Goal: Task Accomplishment & Management: Use online tool/utility

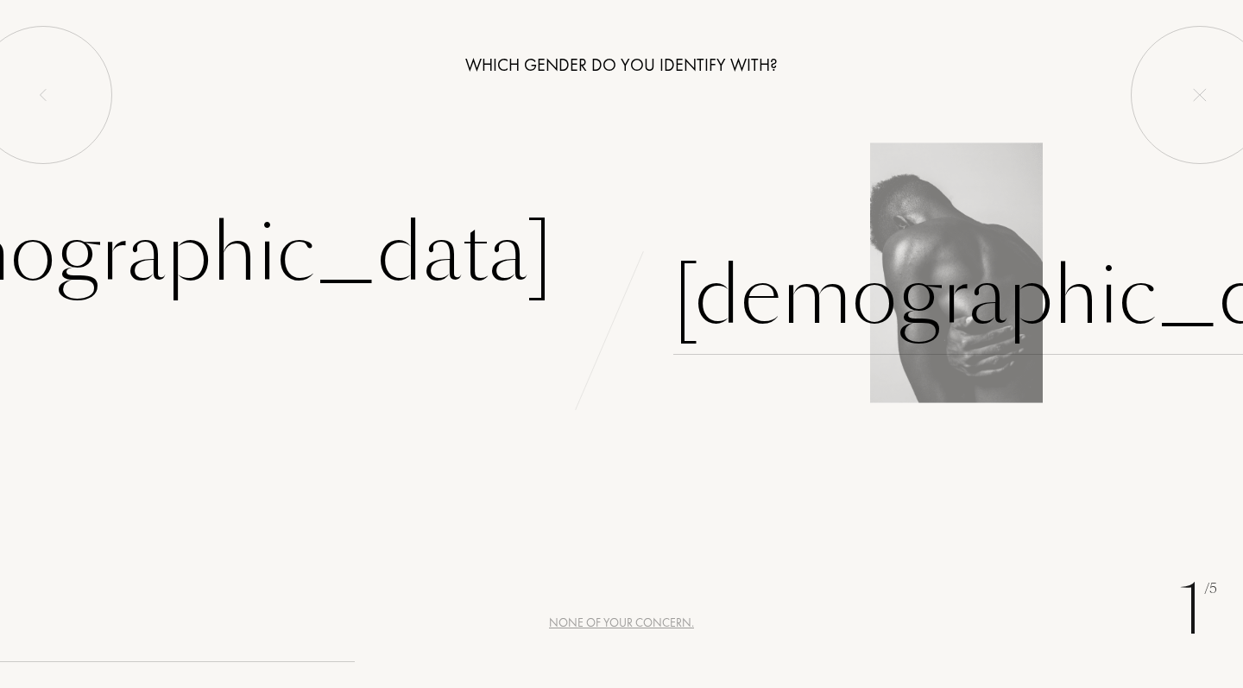
click at [739, 304] on div "Male" at bounding box center [1033, 296] width 721 height 117
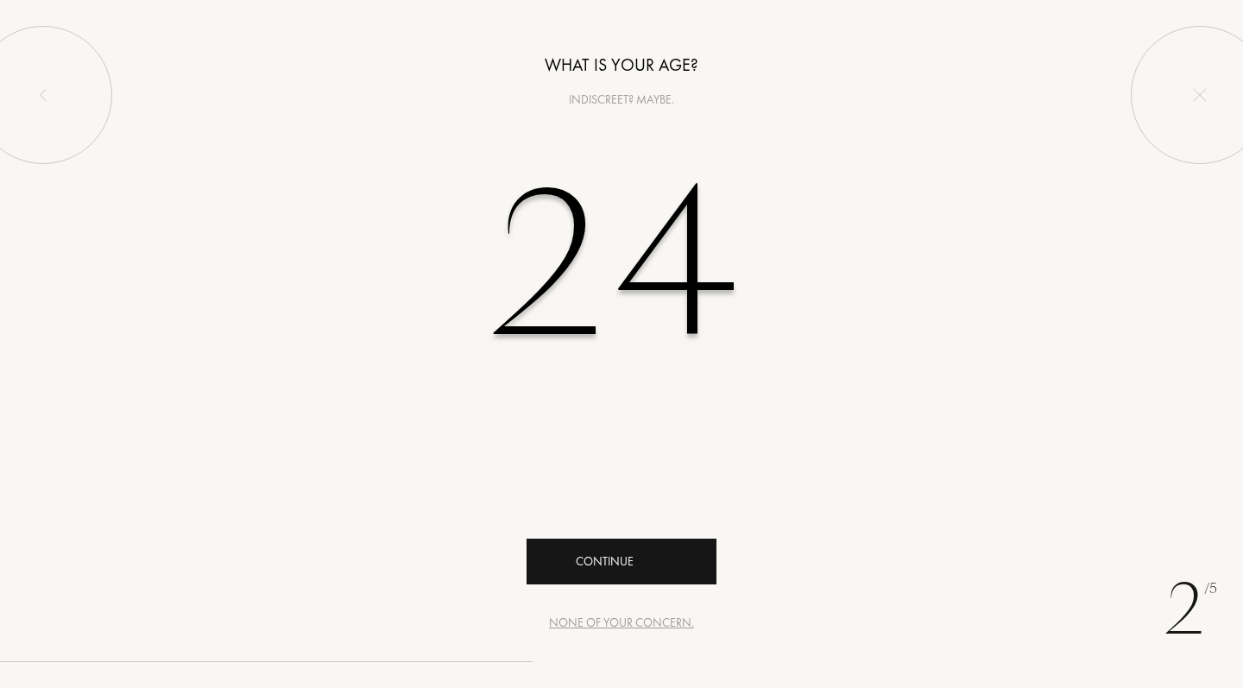
type input "24"
click at [667, 556] on div "Continue" at bounding box center [622, 562] width 190 height 46
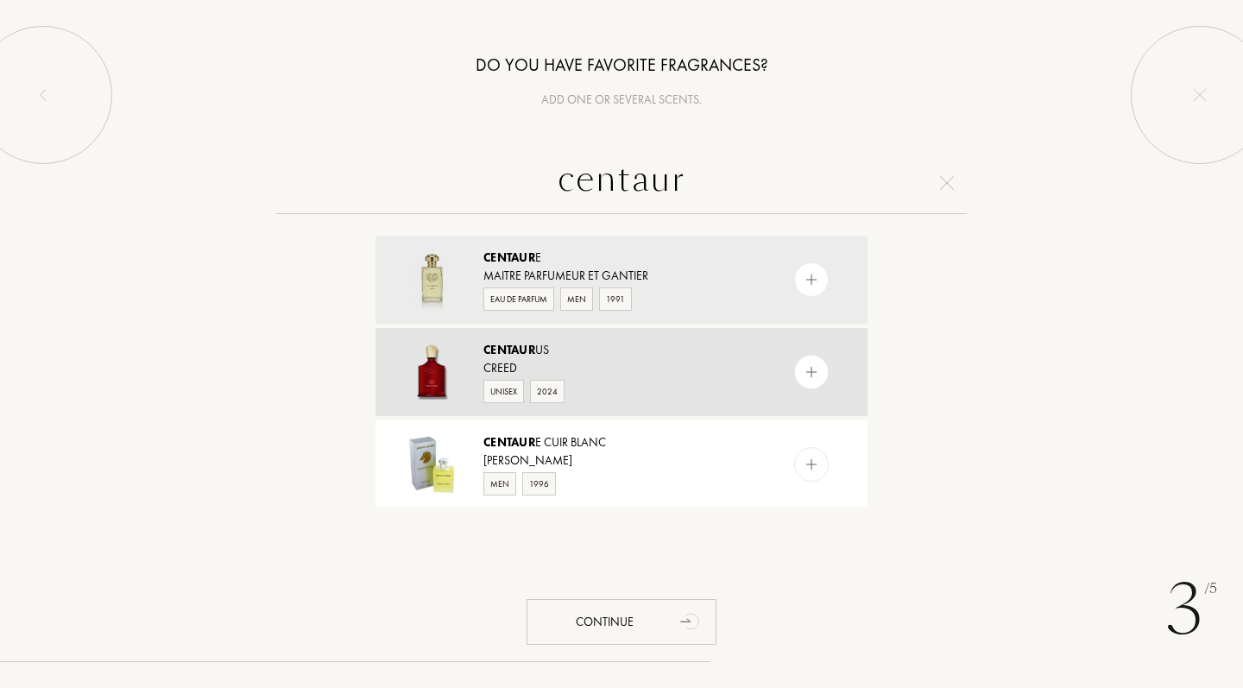
type input "centaur"
click at [808, 371] on img at bounding box center [812, 372] width 16 height 16
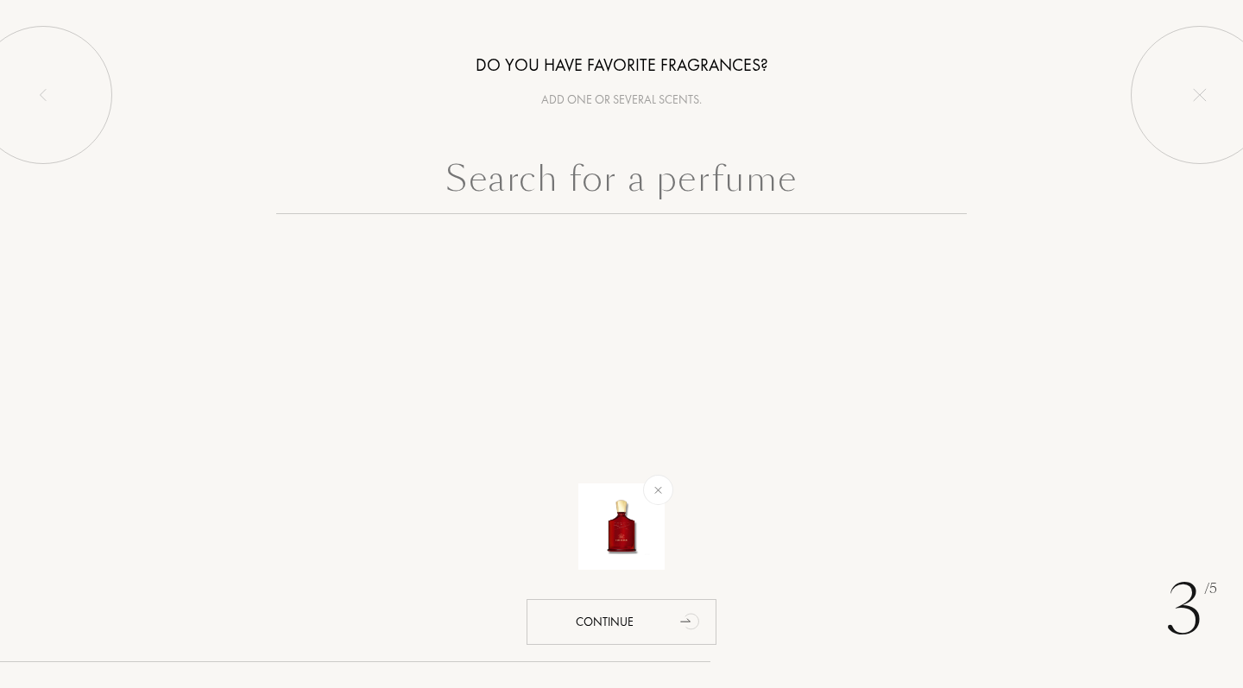
click at [676, 218] on div at bounding box center [621, 226] width 1243 height 149
click at [655, 187] on input "text" at bounding box center [621, 183] width 691 height 62
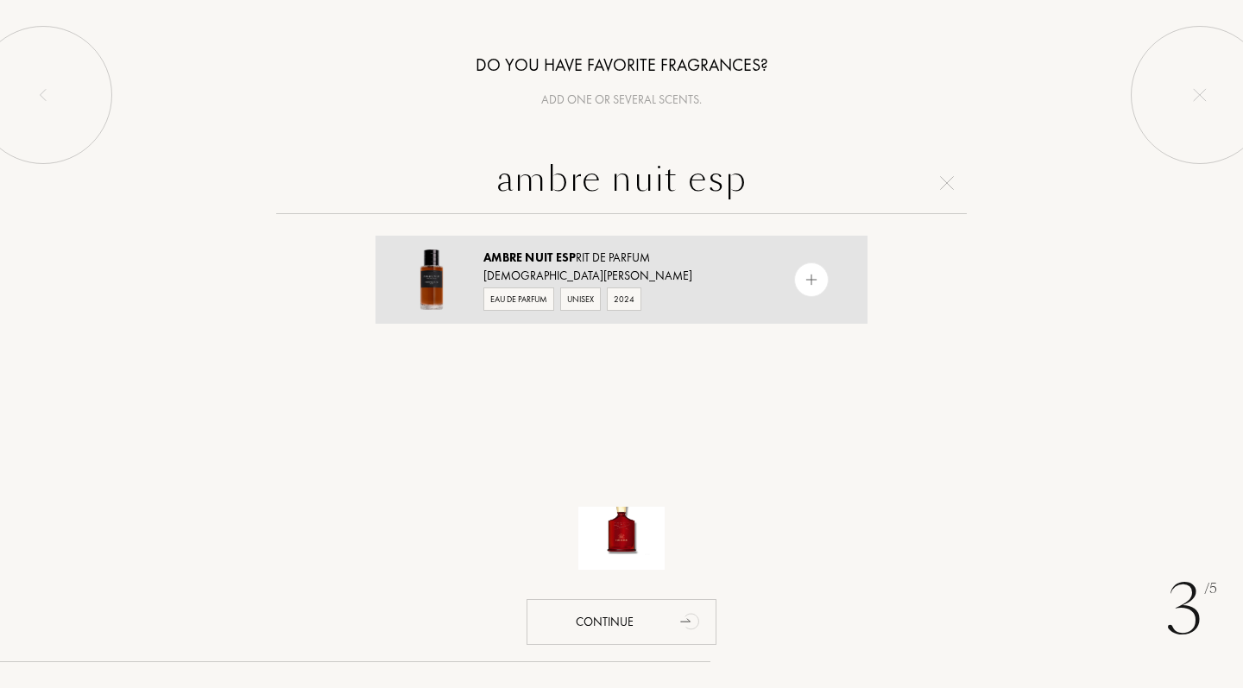
type input "ambre nuit esp"
click at [819, 271] on div at bounding box center [811, 279] width 35 height 35
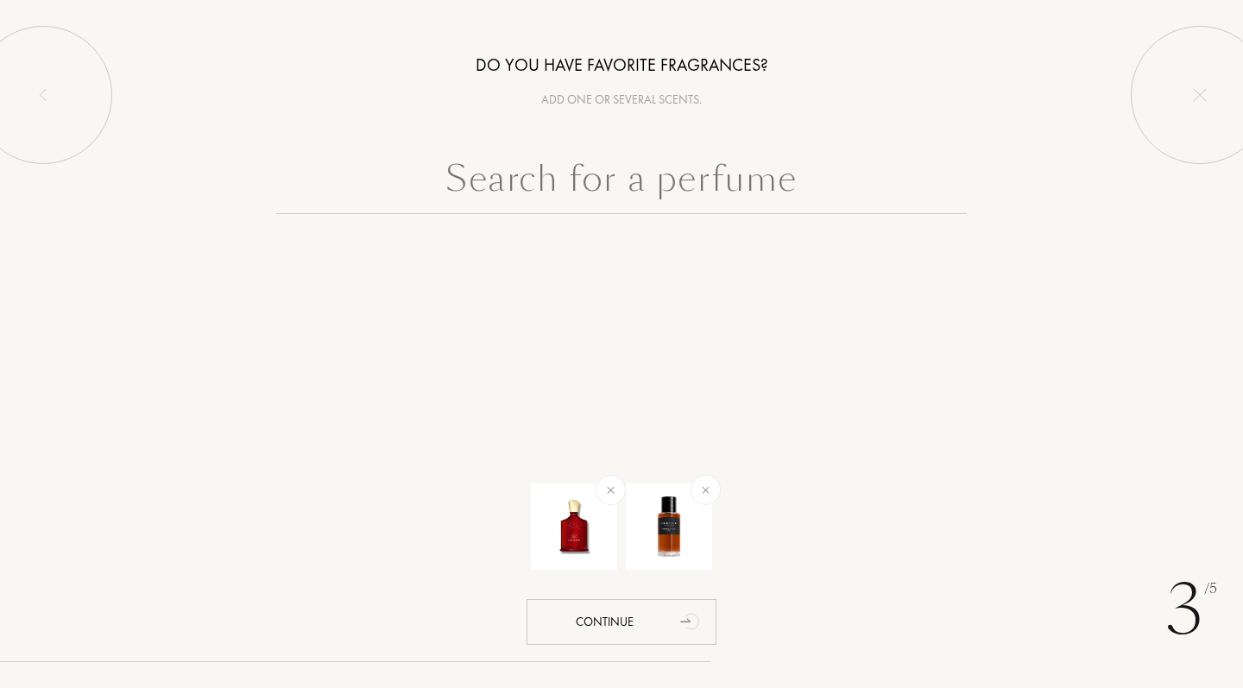
click at [685, 183] on input "text" at bounding box center [621, 183] width 691 height 62
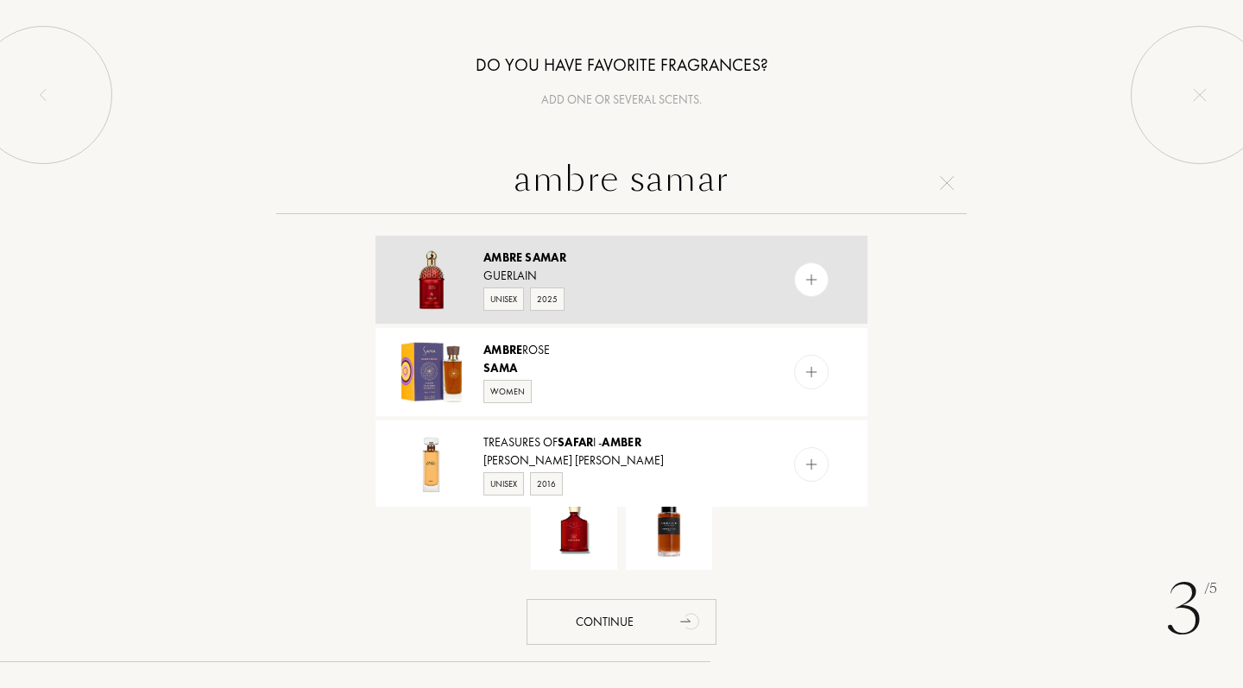
type input "ambre samar"
click at [807, 281] on img at bounding box center [812, 280] width 16 height 16
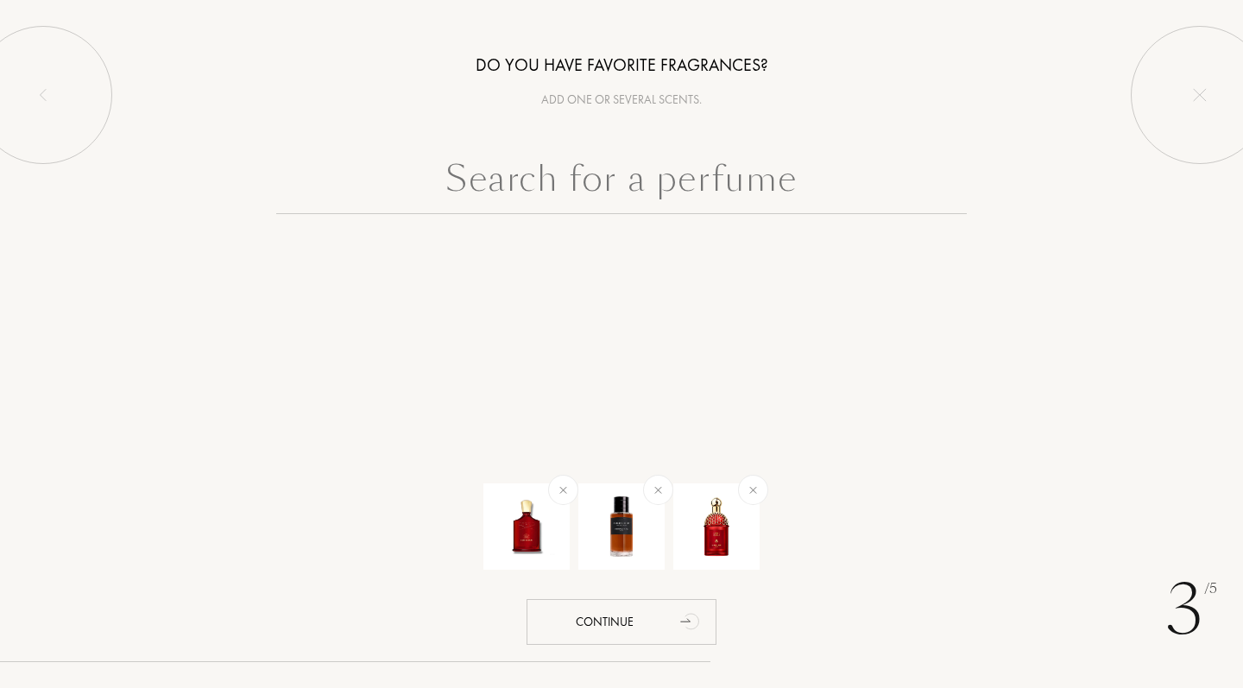
click at [699, 180] on input "text" at bounding box center [621, 183] width 691 height 62
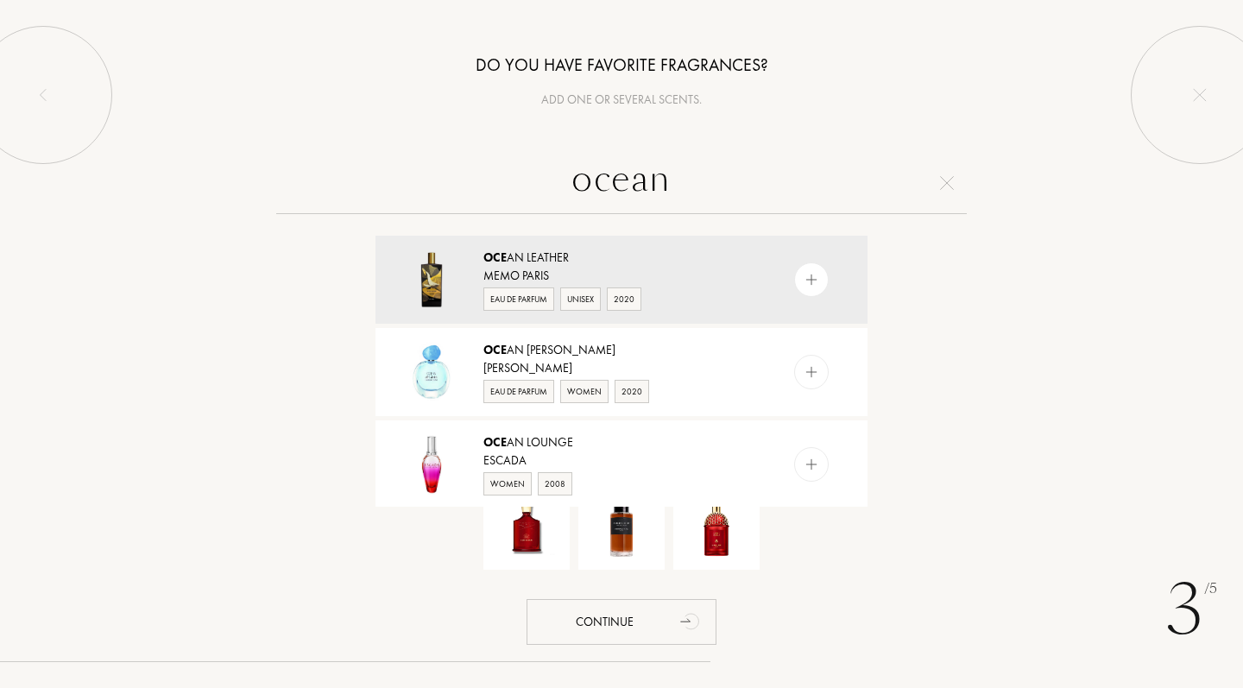
type input "oceana"
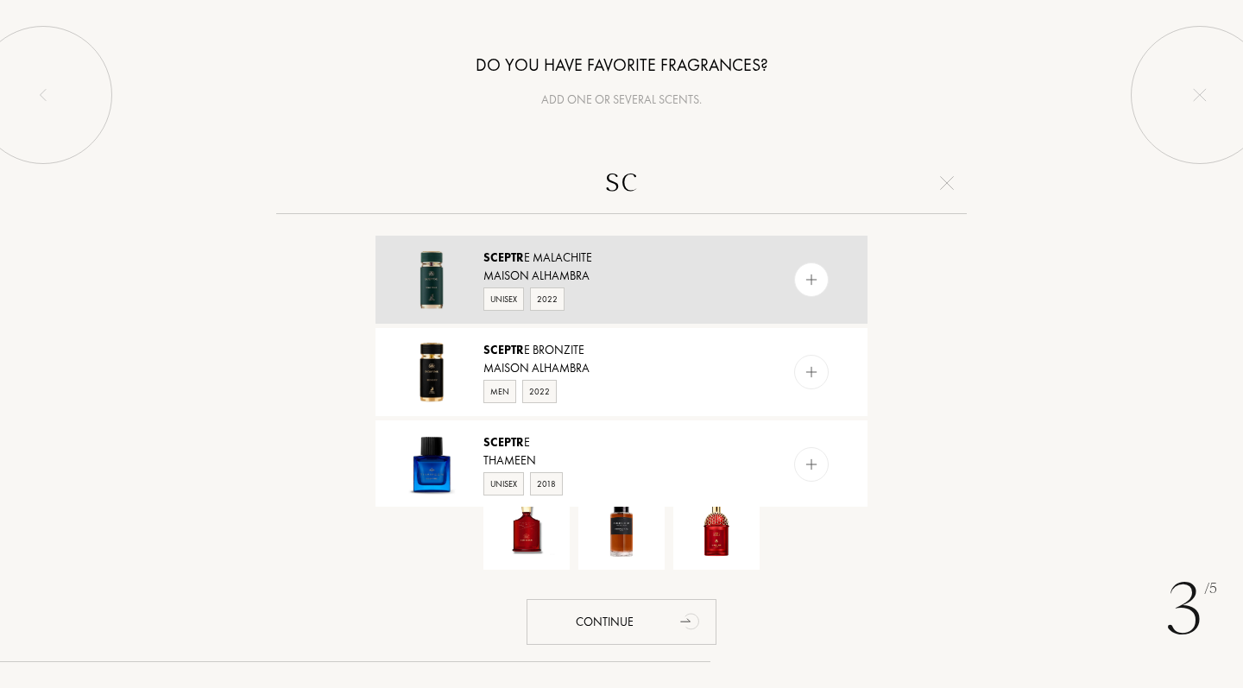
type input "s"
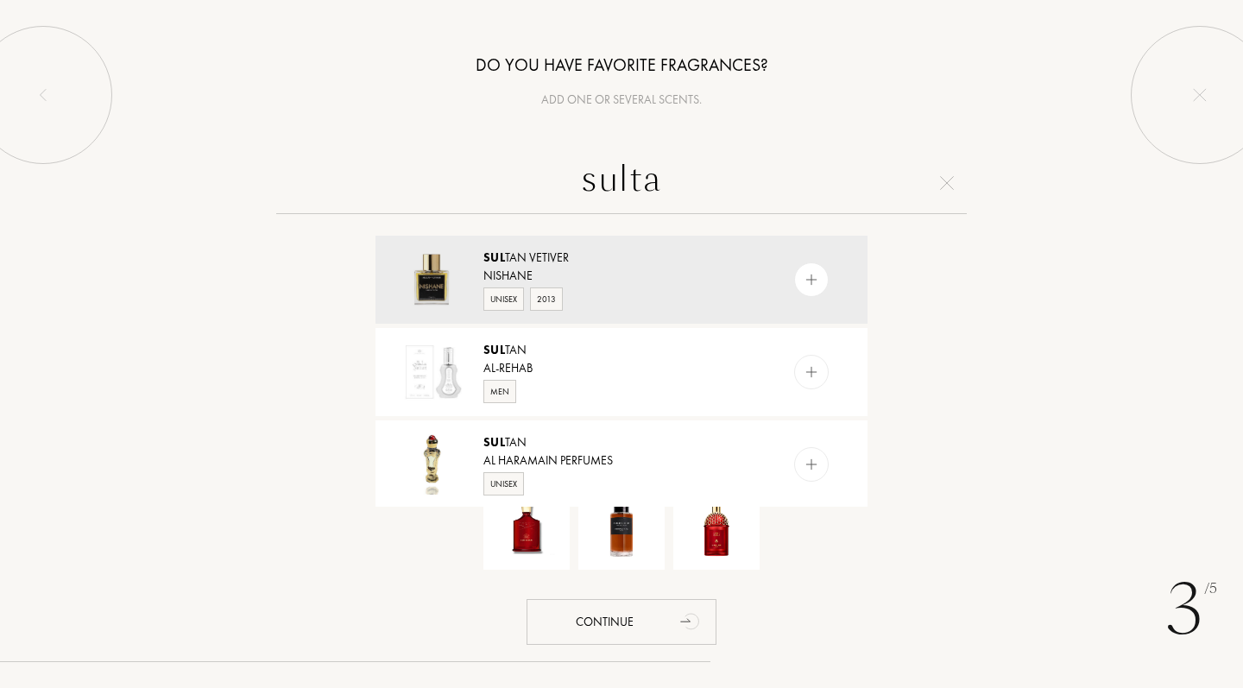
type input "sultan"
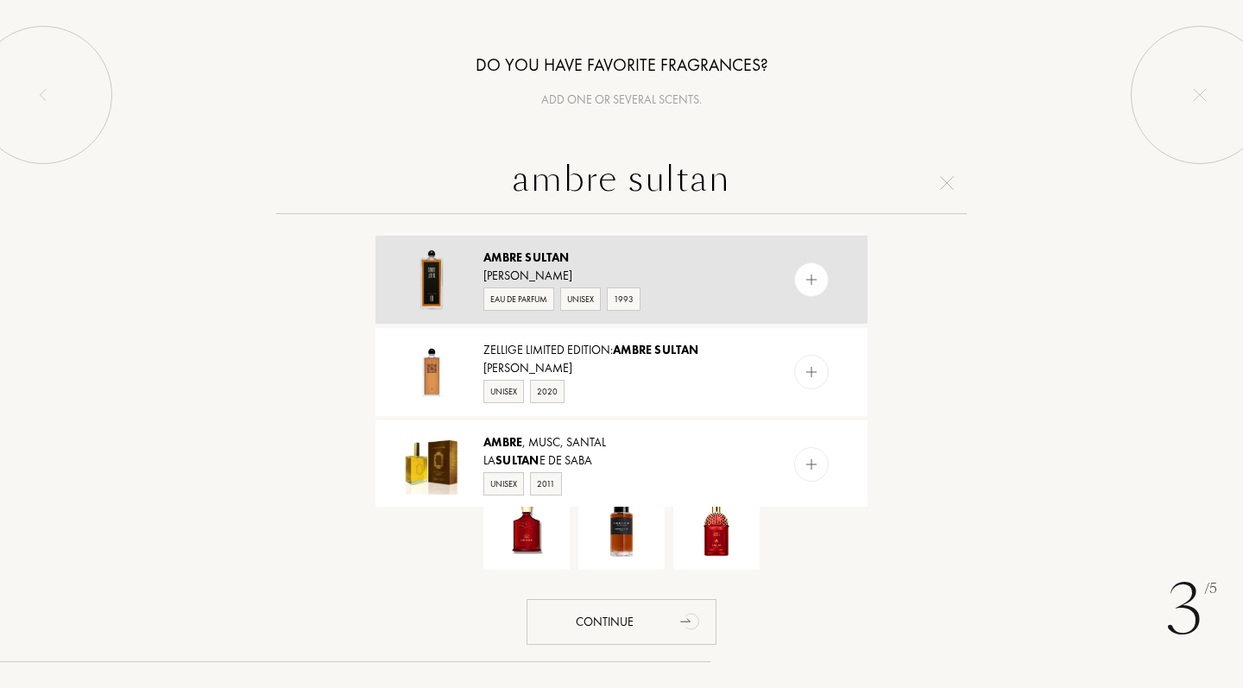
type input "ambre sultan"
click at [813, 280] on img at bounding box center [812, 280] width 16 height 16
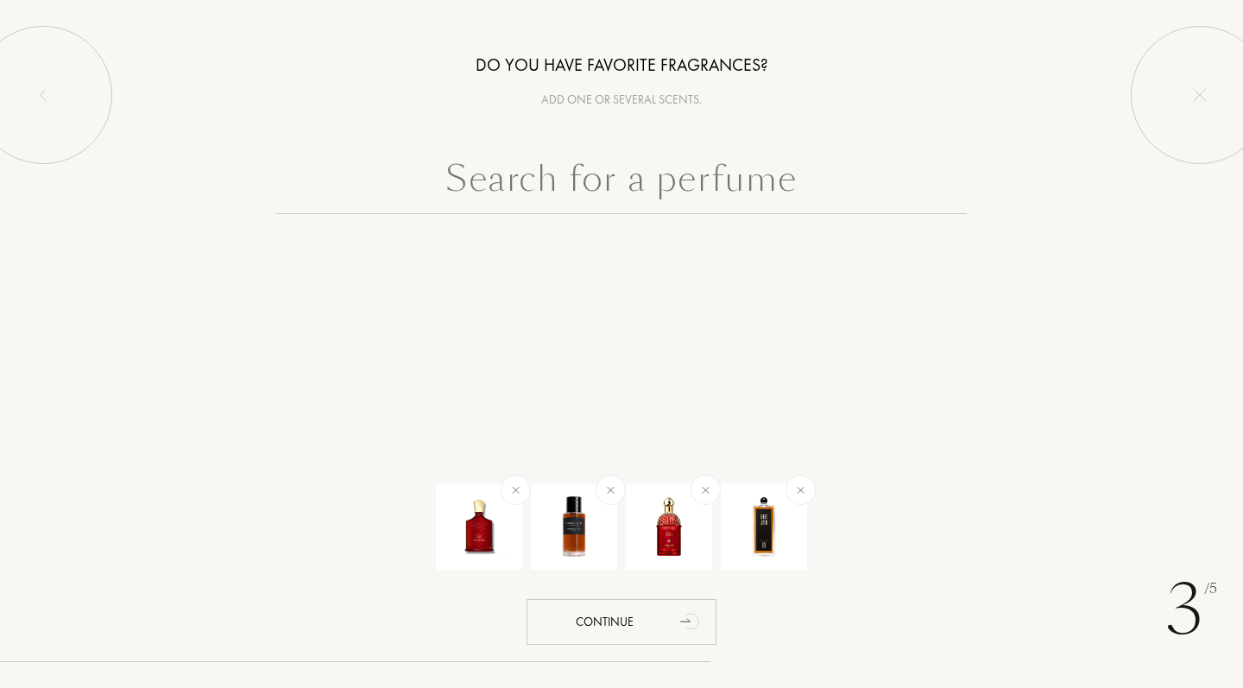
click at [767, 171] on input "text" at bounding box center [621, 183] width 691 height 62
type input "l"
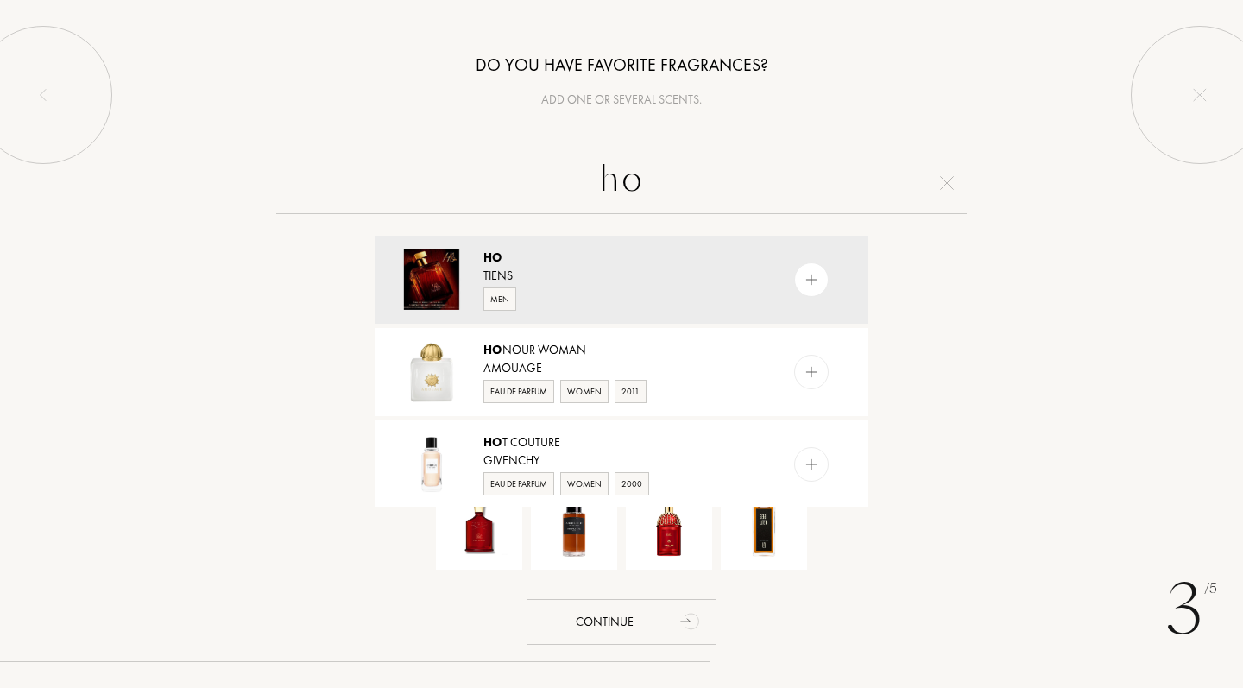
type input "h"
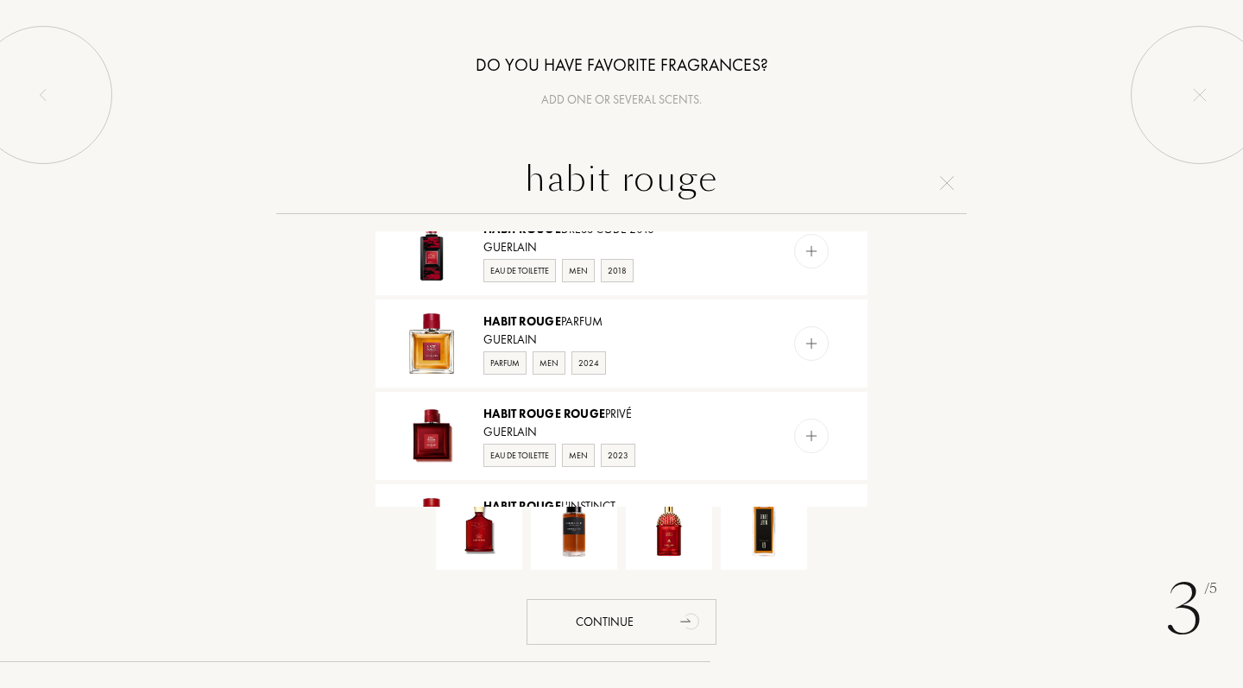
scroll to position [303, 0]
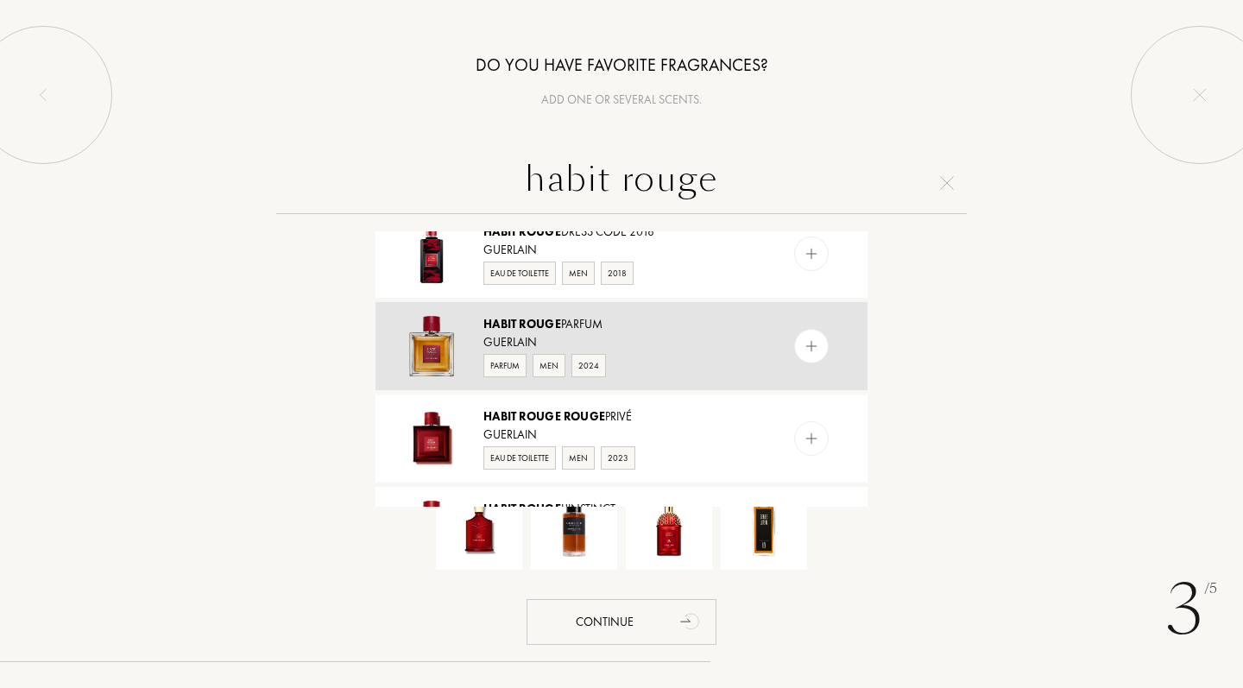
type input "habit rouge"
click at [821, 345] on div at bounding box center [811, 346] width 35 height 35
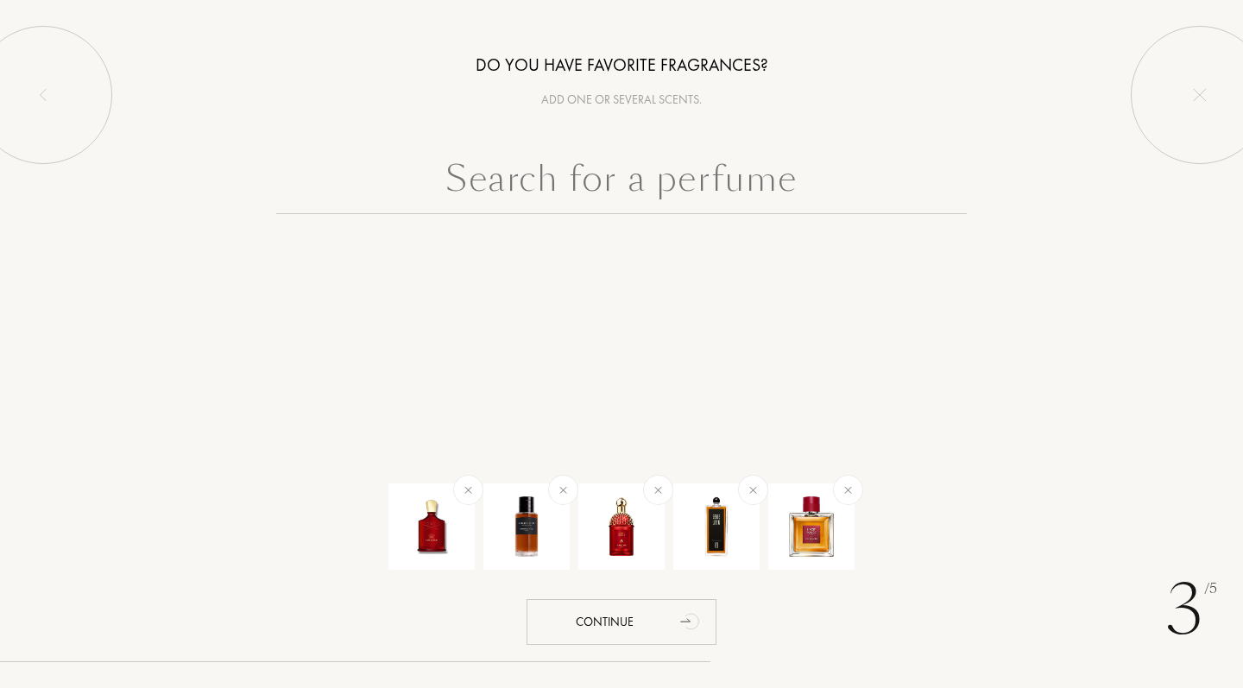
click at [728, 193] on input "text" at bounding box center [621, 183] width 691 height 62
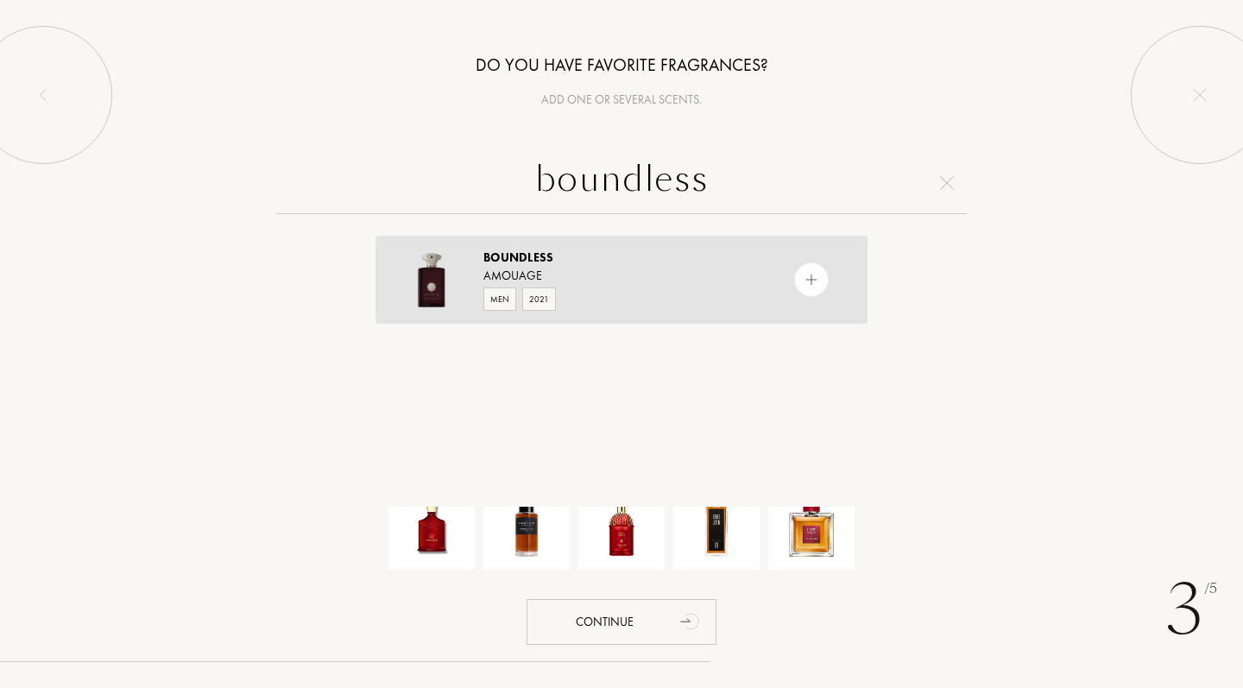
type input "boundless"
click at [806, 284] on img at bounding box center [812, 280] width 16 height 16
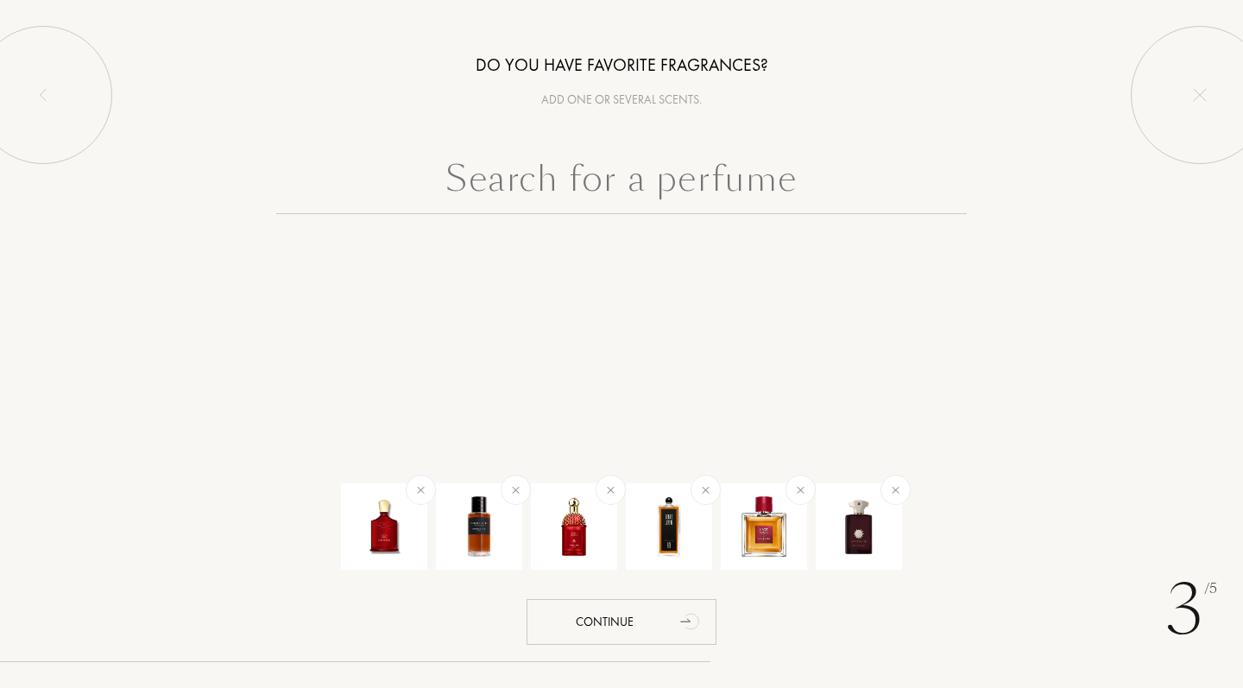
click at [678, 186] on input "text" at bounding box center [621, 183] width 691 height 62
type input "p"
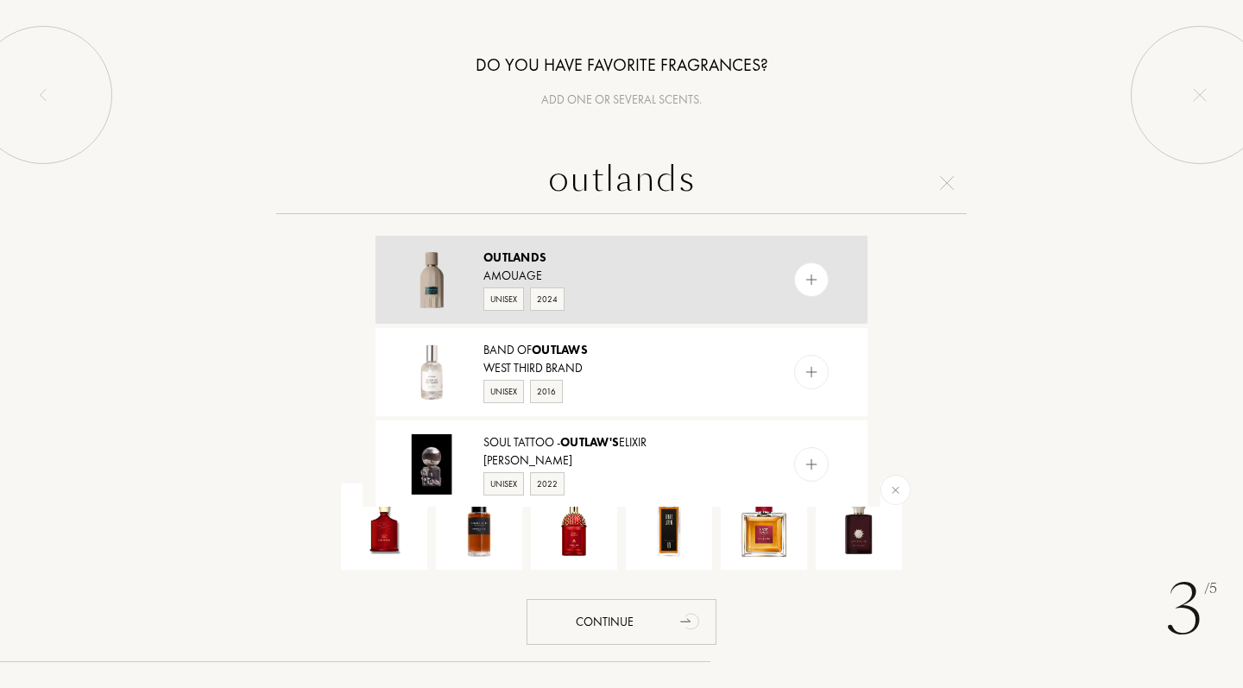
type input "outlands"
click at [804, 281] on img at bounding box center [812, 280] width 16 height 16
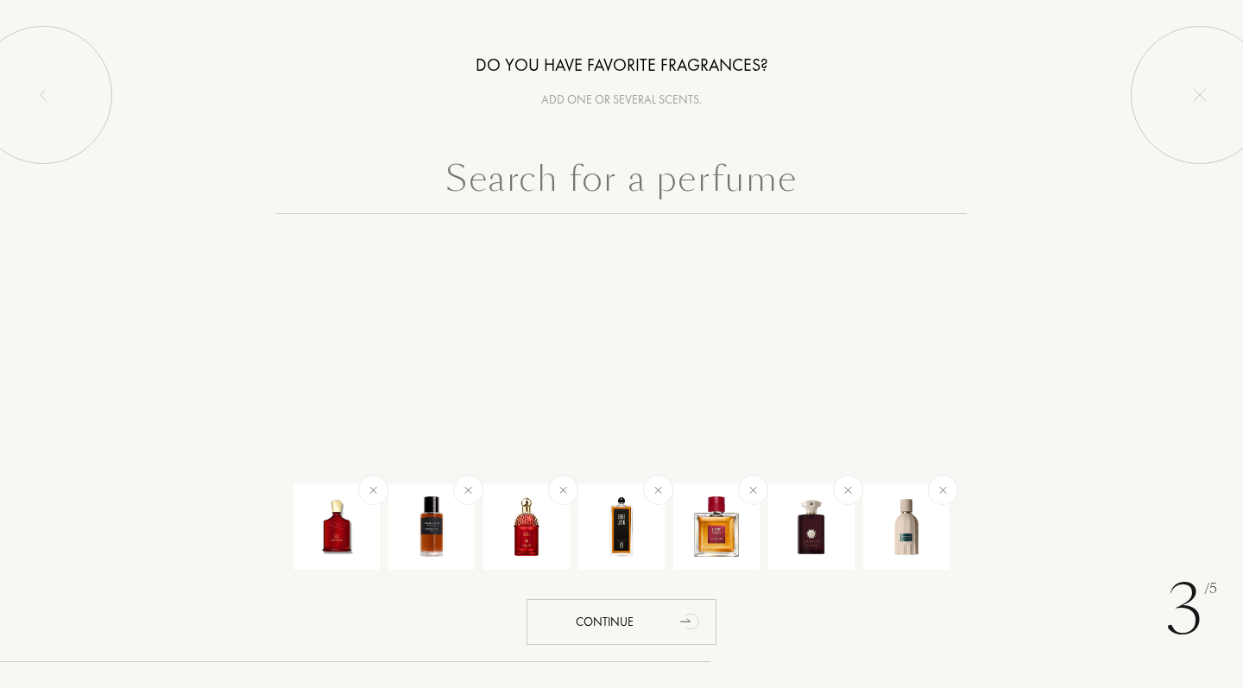
click at [704, 166] on input "text" at bounding box center [621, 183] width 691 height 62
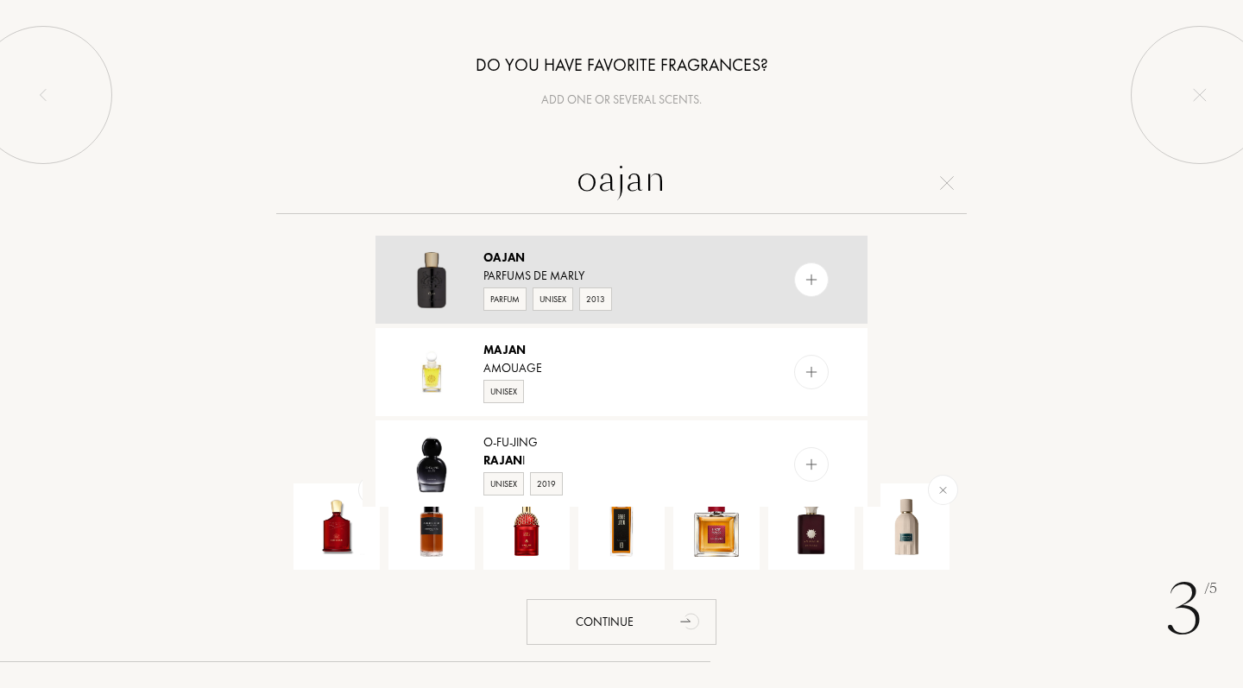
type input "oajan"
click at [807, 279] on img at bounding box center [812, 280] width 16 height 16
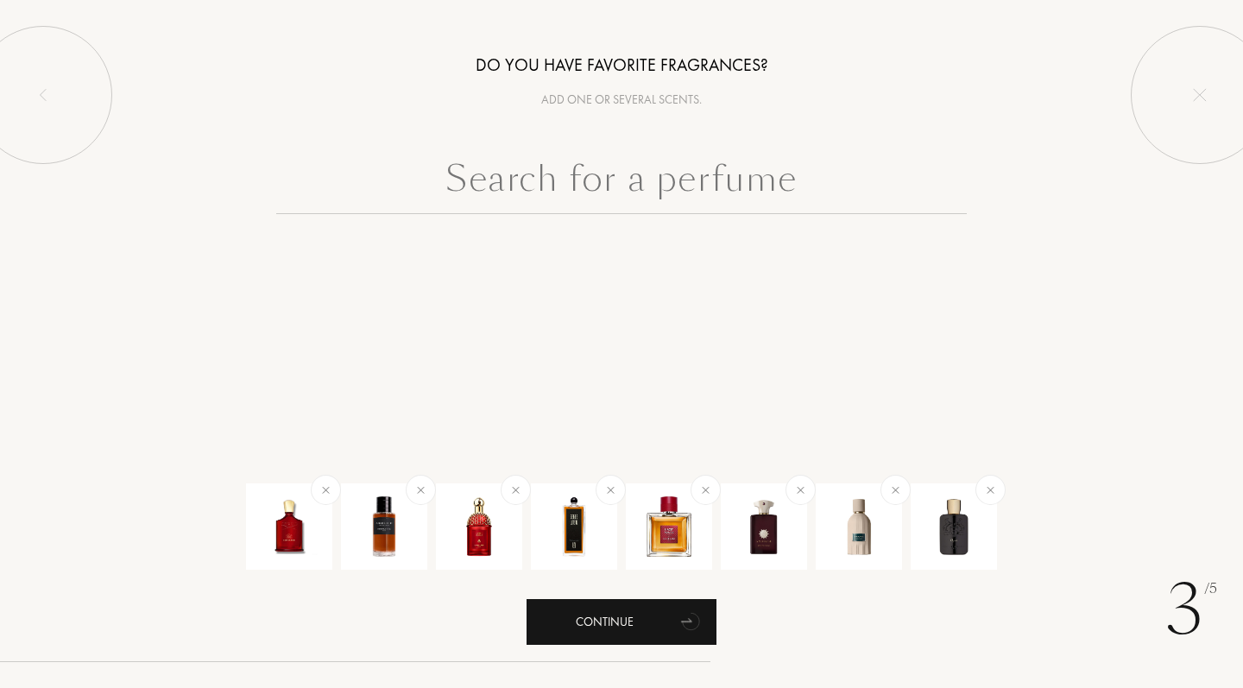
click at [617, 626] on div "Continue" at bounding box center [622, 622] width 190 height 46
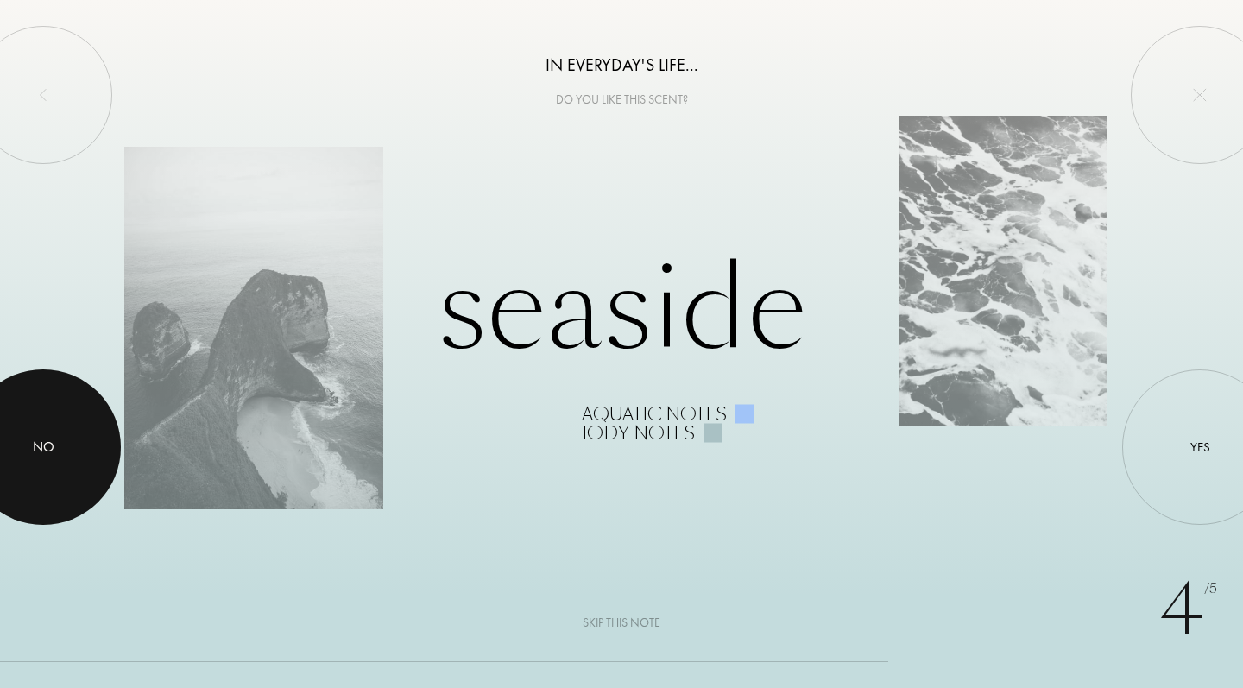
click at [79, 435] on div at bounding box center [42, 447] width 155 height 155
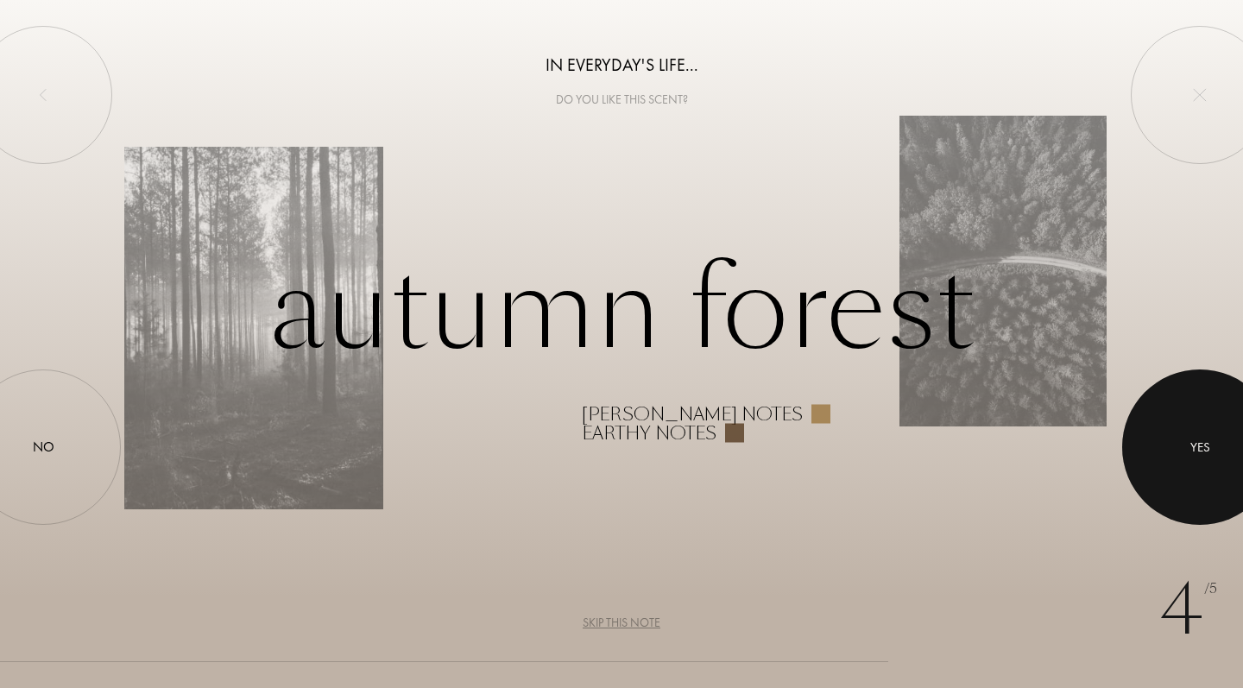
click at [1185, 456] on div at bounding box center [1199, 447] width 155 height 155
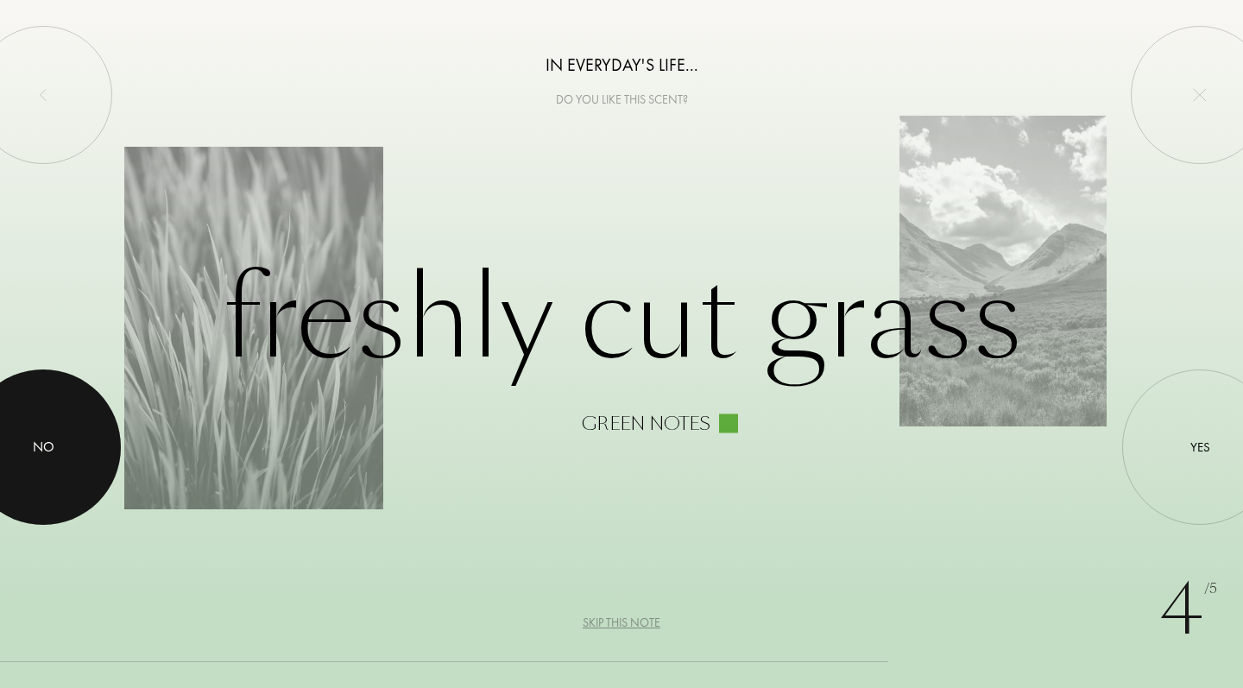
click at [76, 446] on div at bounding box center [42, 447] width 155 height 155
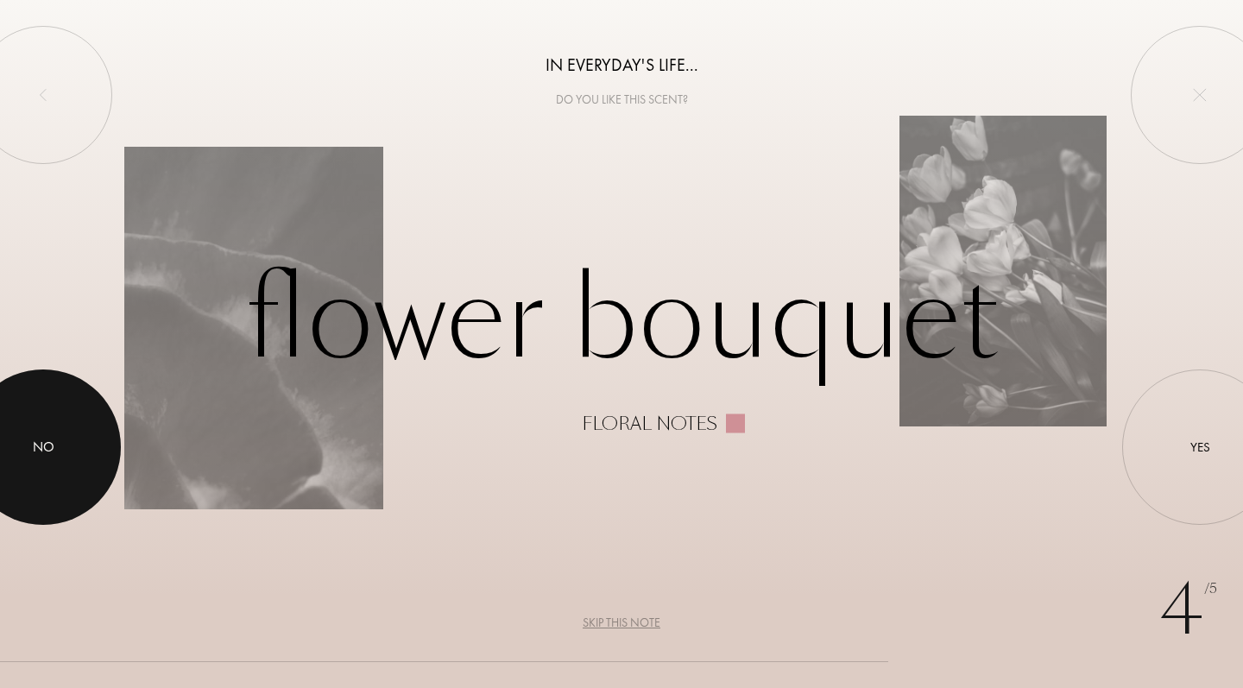
click at [63, 448] on div at bounding box center [42, 447] width 155 height 155
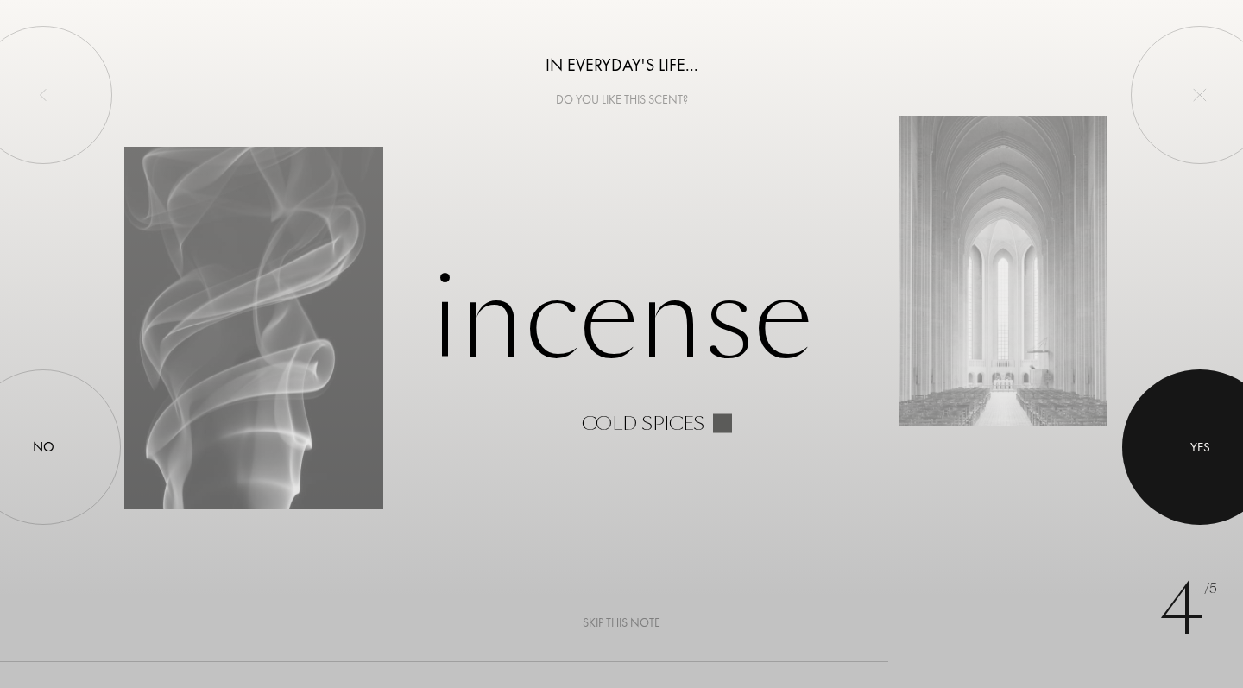
click at [1179, 420] on div at bounding box center [1199, 447] width 155 height 155
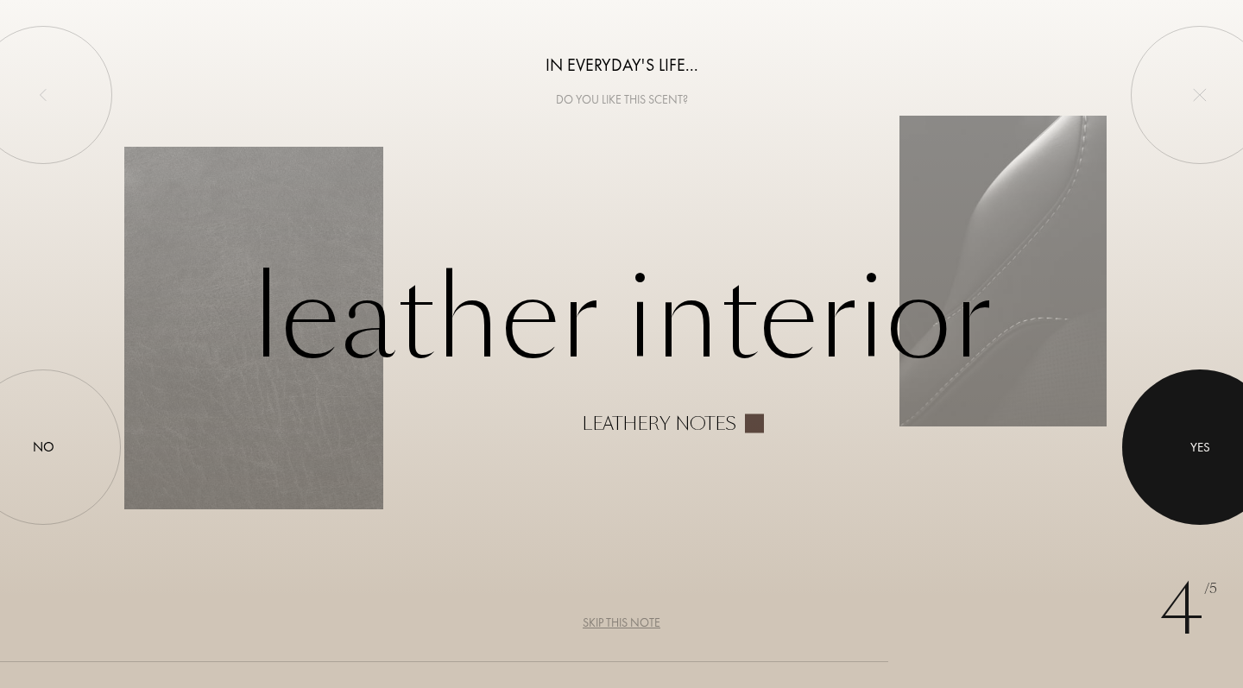
click at [1240, 465] on div at bounding box center [1199, 447] width 155 height 155
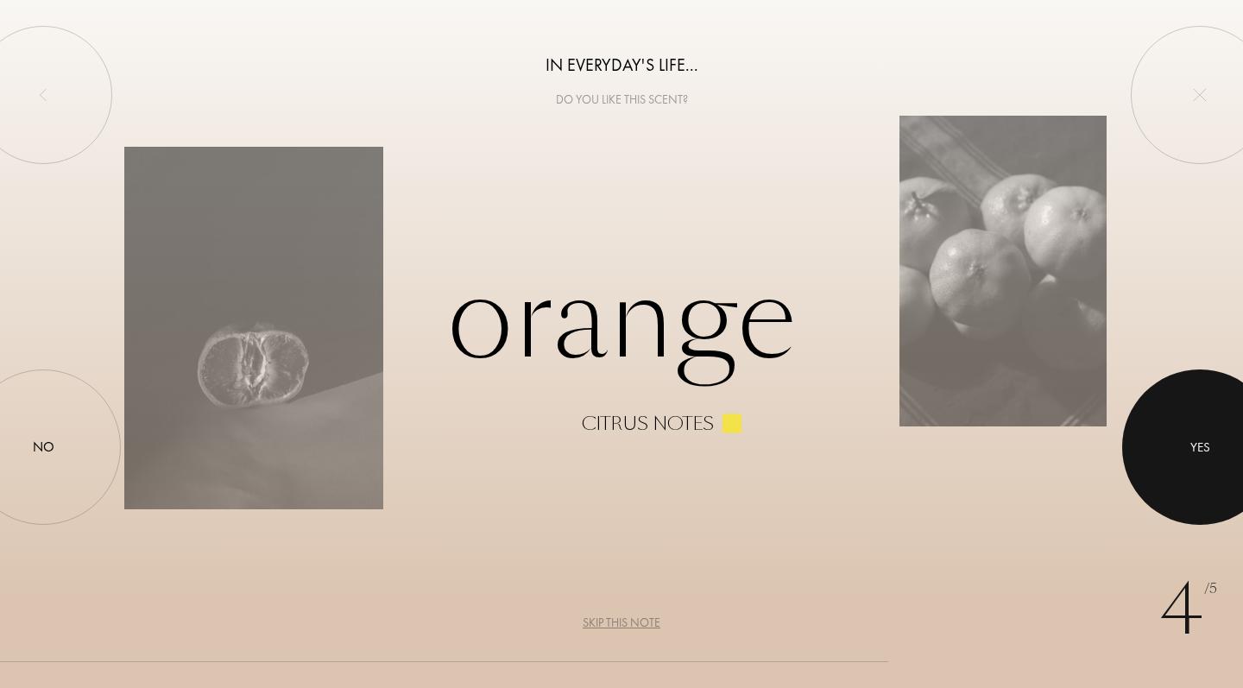
click at [1184, 462] on div at bounding box center [1199, 447] width 155 height 155
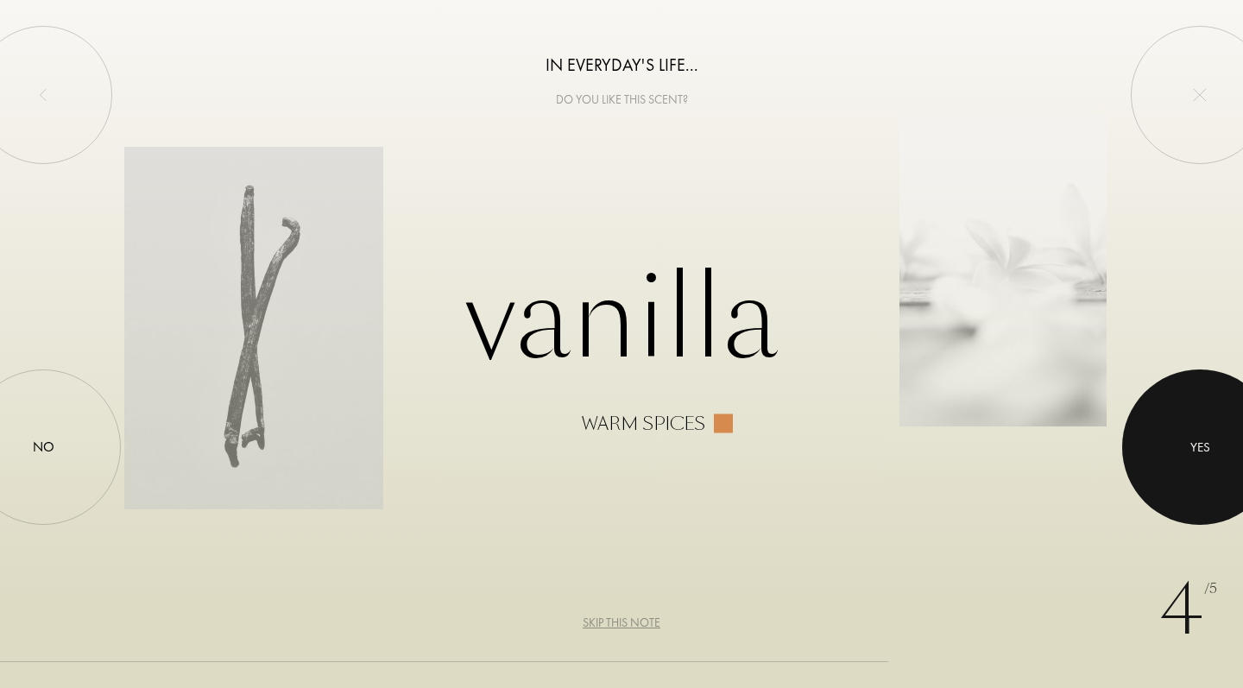
click at [1184, 420] on div at bounding box center [1199, 447] width 155 height 155
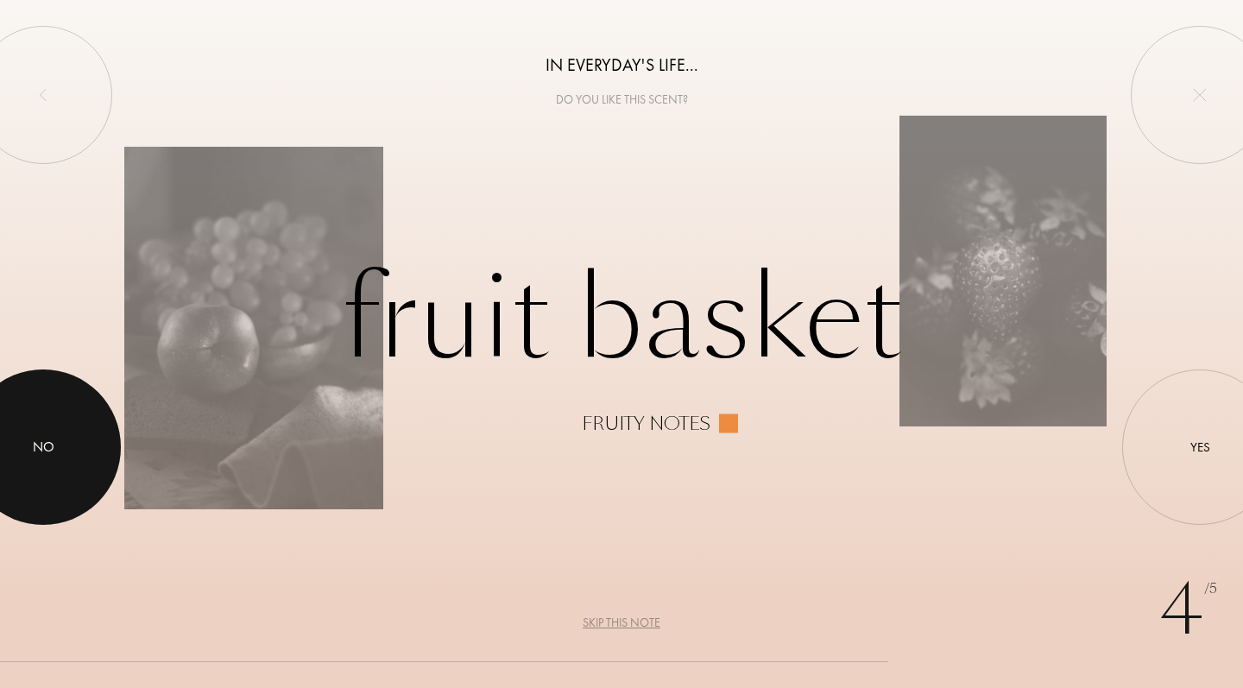
click at [63, 475] on div at bounding box center [42, 447] width 155 height 155
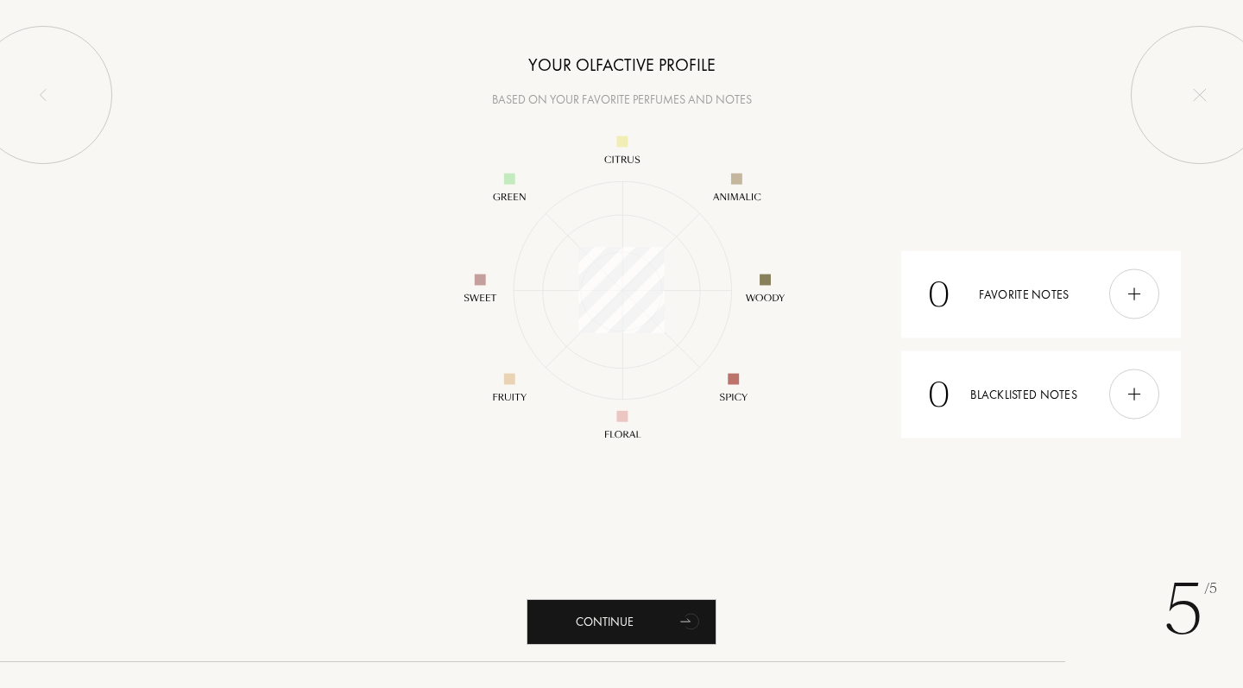
scroll to position [250, 250]
click at [1107, 301] on div "0 Favorite notes" at bounding box center [1041, 293] width 280 height 87
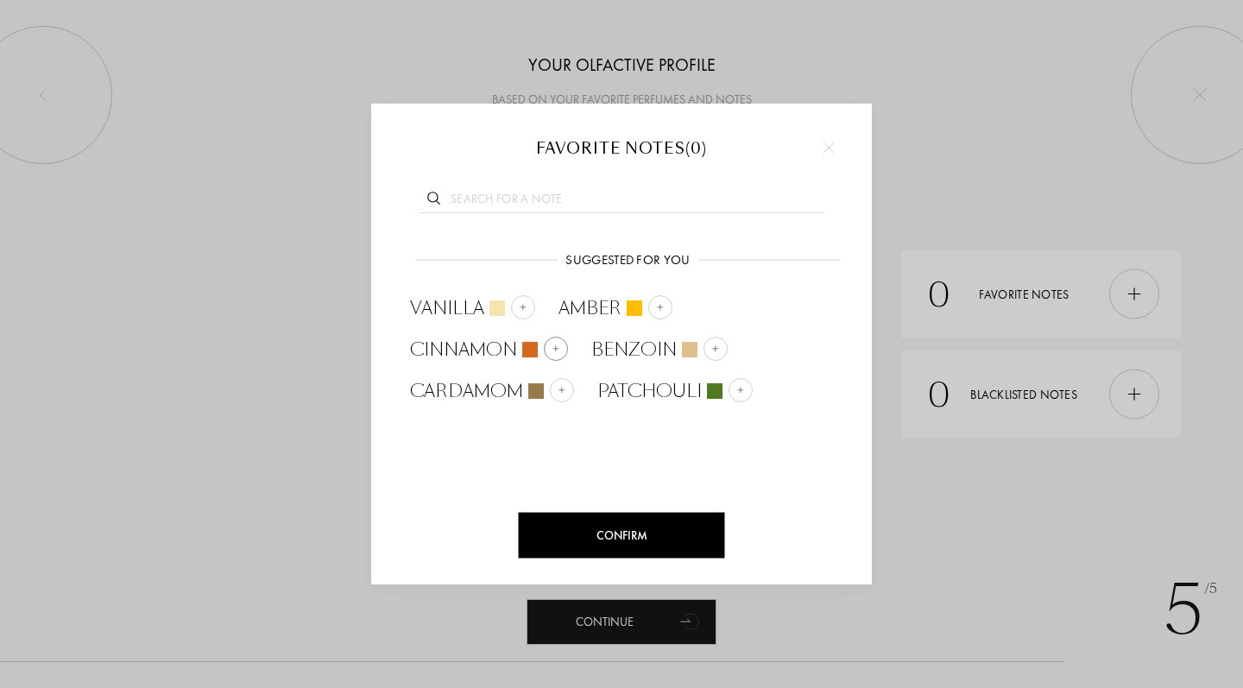
click at [555, 350] on img at bounding box center [556, 348] width 9 height 9
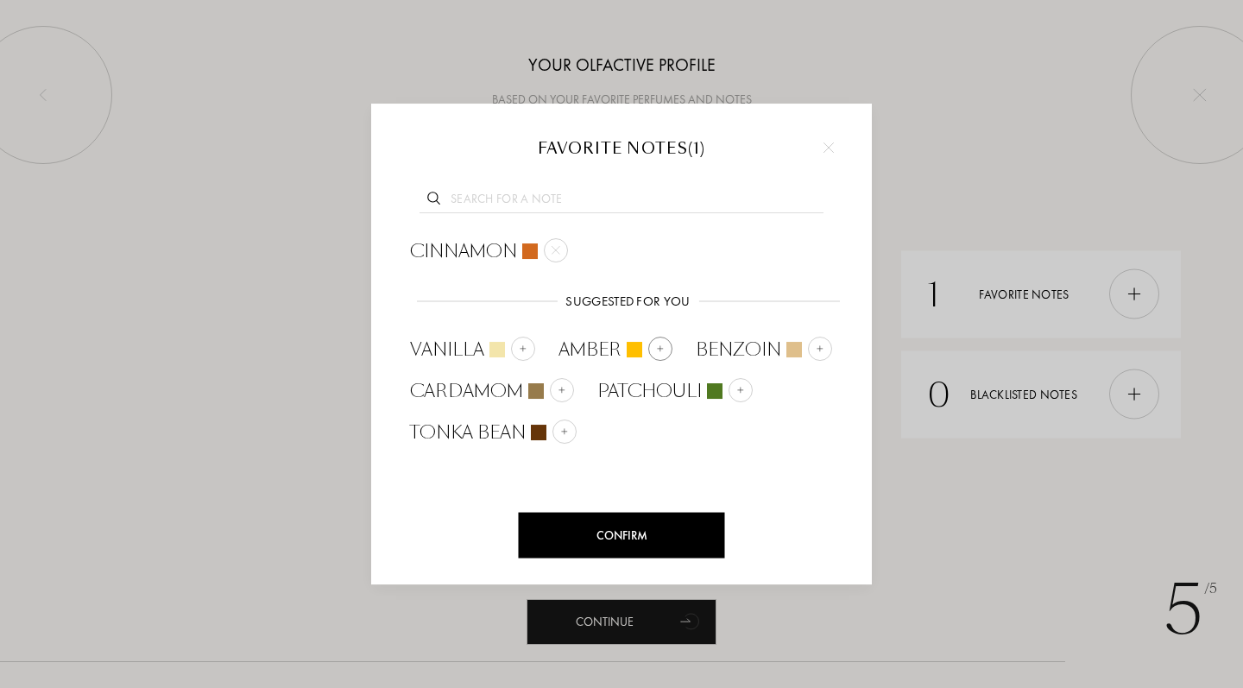
click at [663, 345] on img at bounding box center [660, 348] width 9 height 9
click at [683, 347] on img at bounding box center [683, 348] width 9 height 9
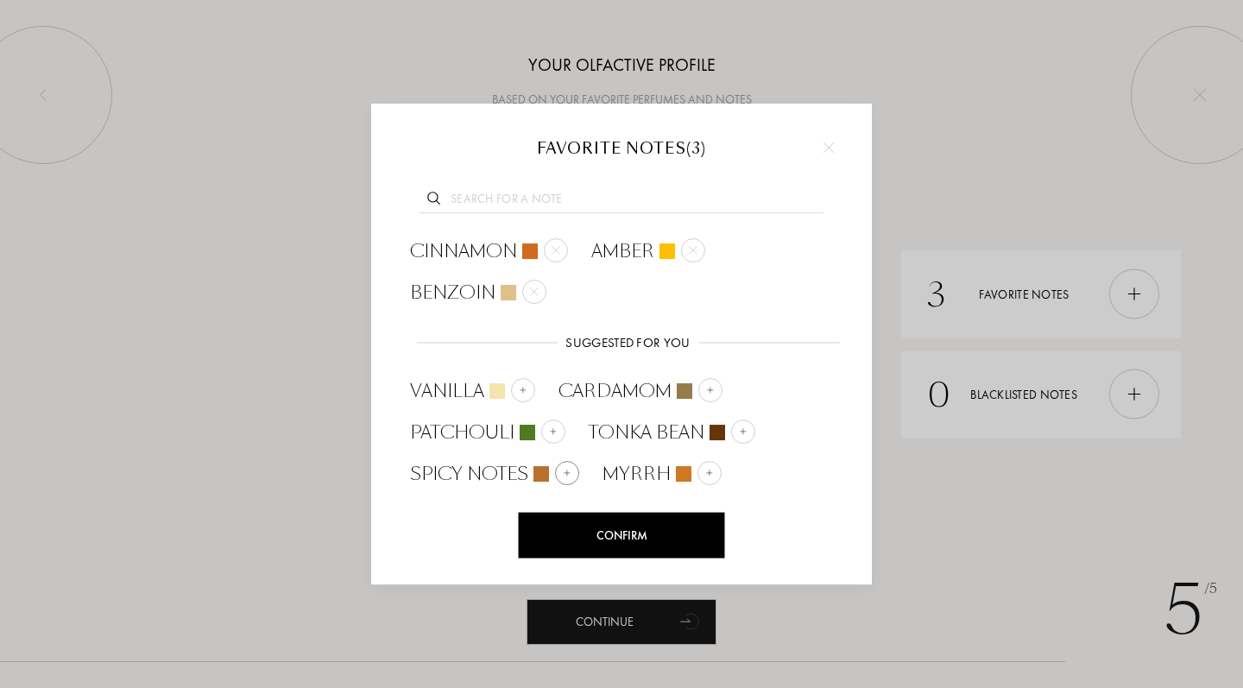
click at [557, 474] on div at bounding box center [567, 473] width 24 height 24
click at [706, 393] on img at bounding box center [710, 389] width 9 height 9
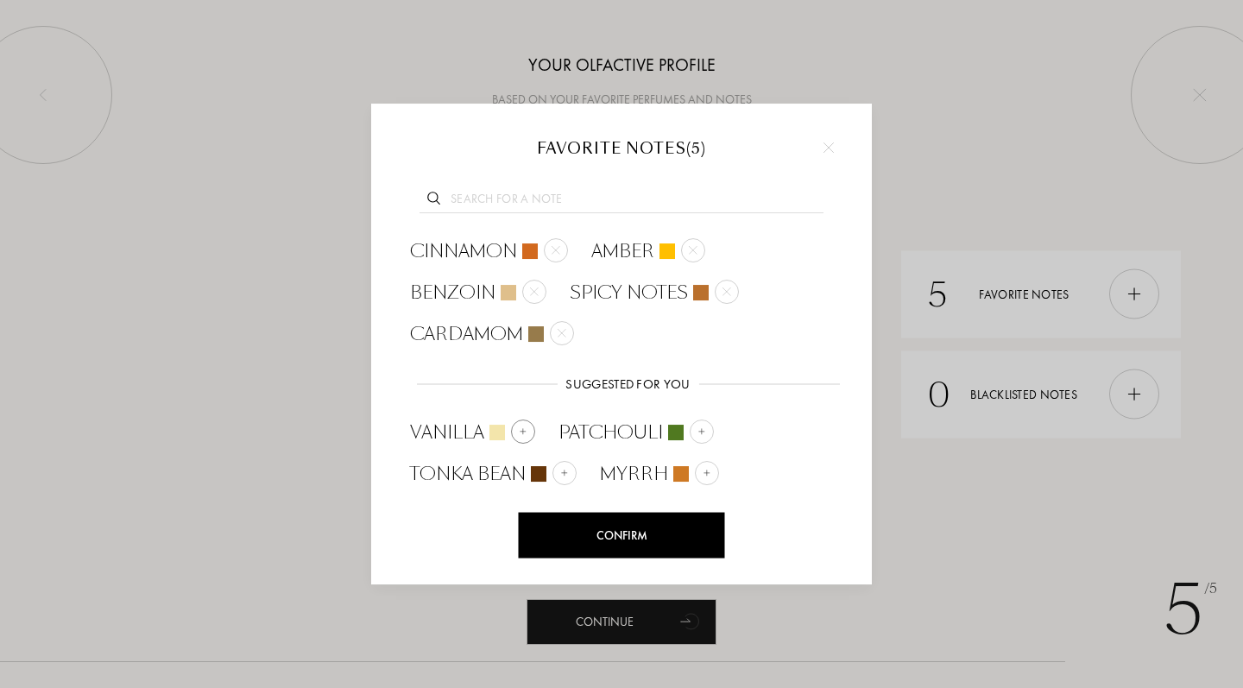
click at [524, 427] on img at bounding box center [523, 431] width 9 height 9
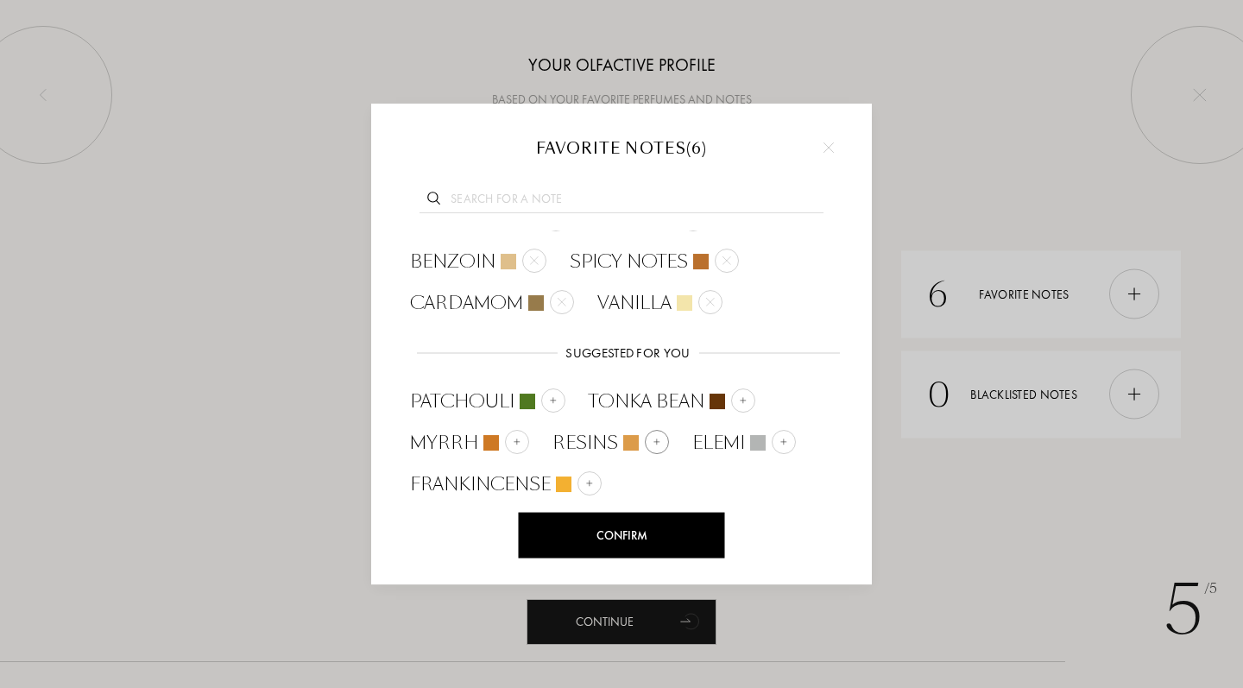
scroll to position [30, 0]
click at [653, 439] on img at bounding box center [657, 442] width 9 height 9
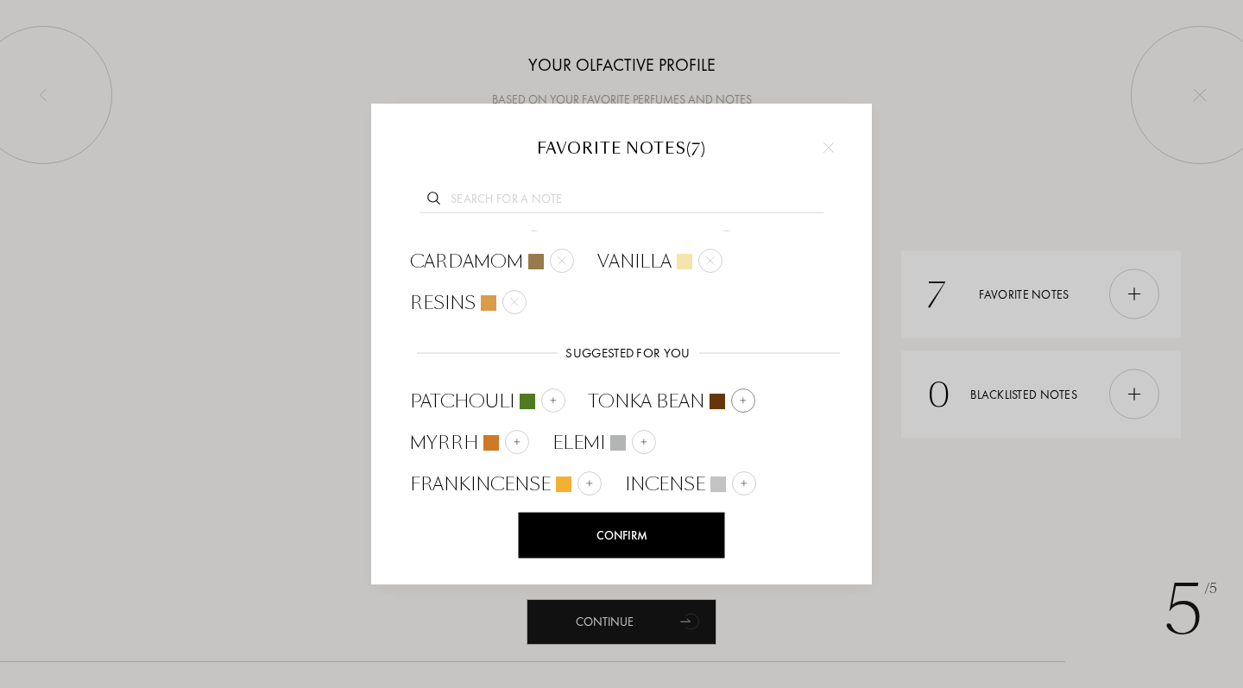
scroll to position [72, 0]
click at [601, 535] on div "Confirm" at bounding box center [622, 536] width 206 height 46
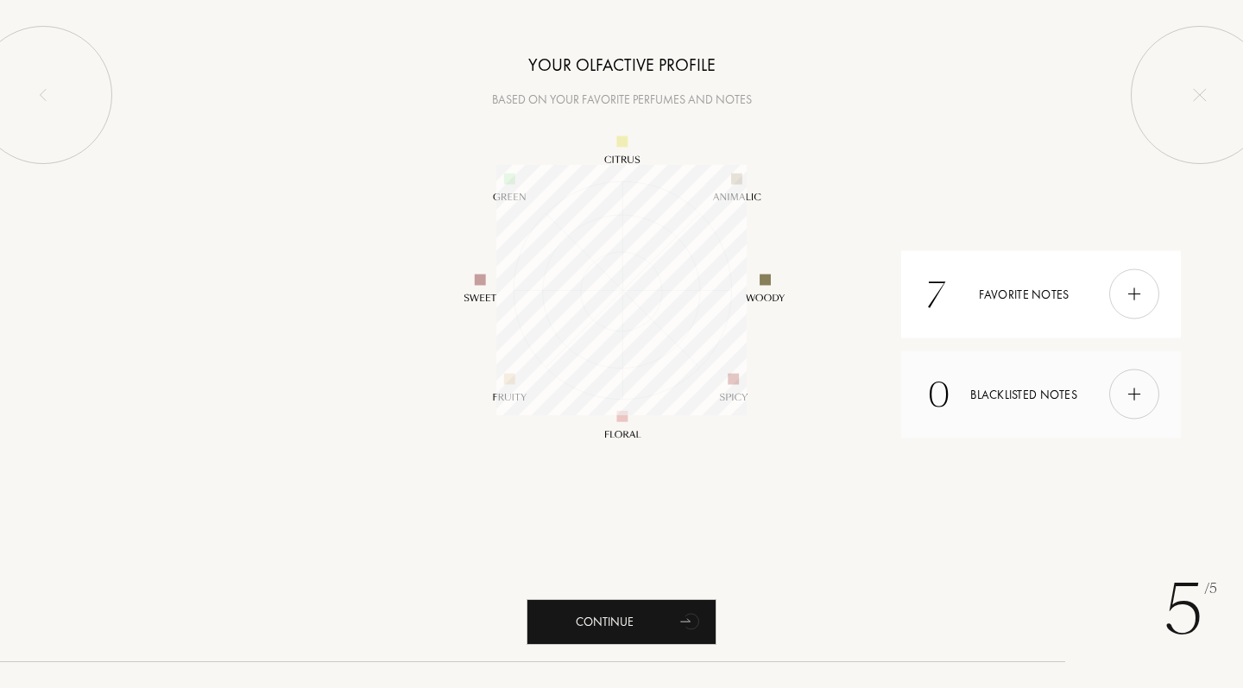
click at [1131, 393] on img at bounding box center [1134, 394] width 19 height 19
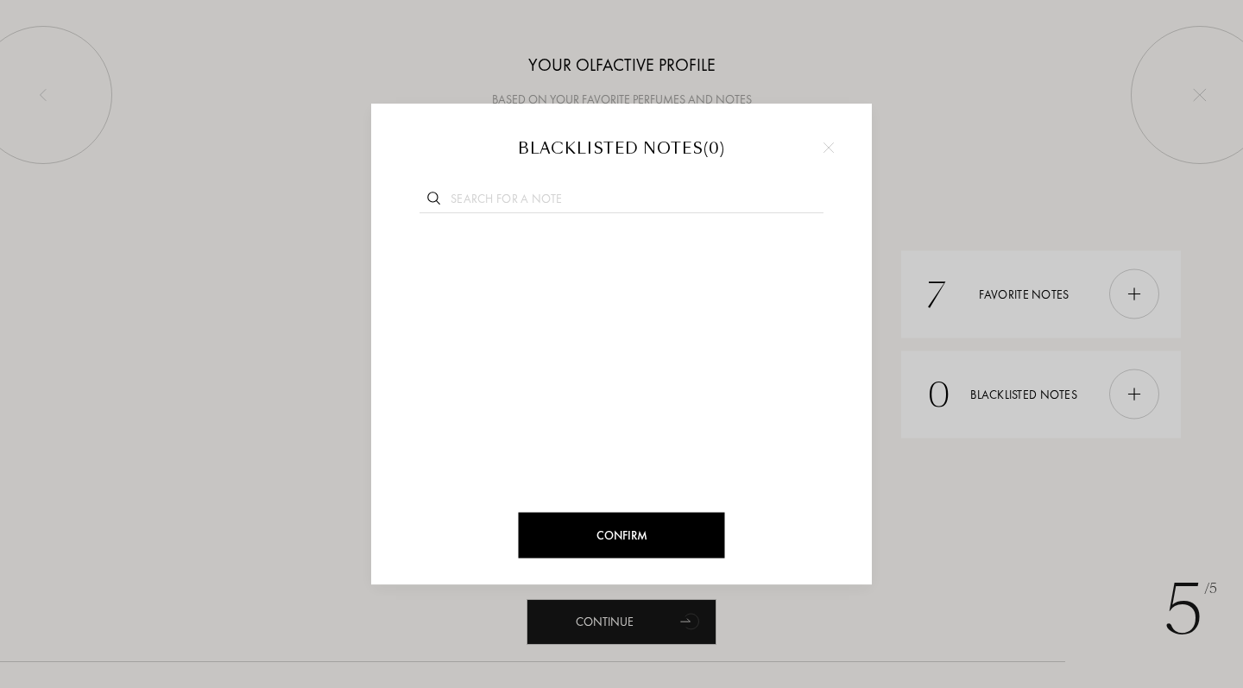
click at [308, 329] on div at bounding box center [621, 344] width 1243 height 688
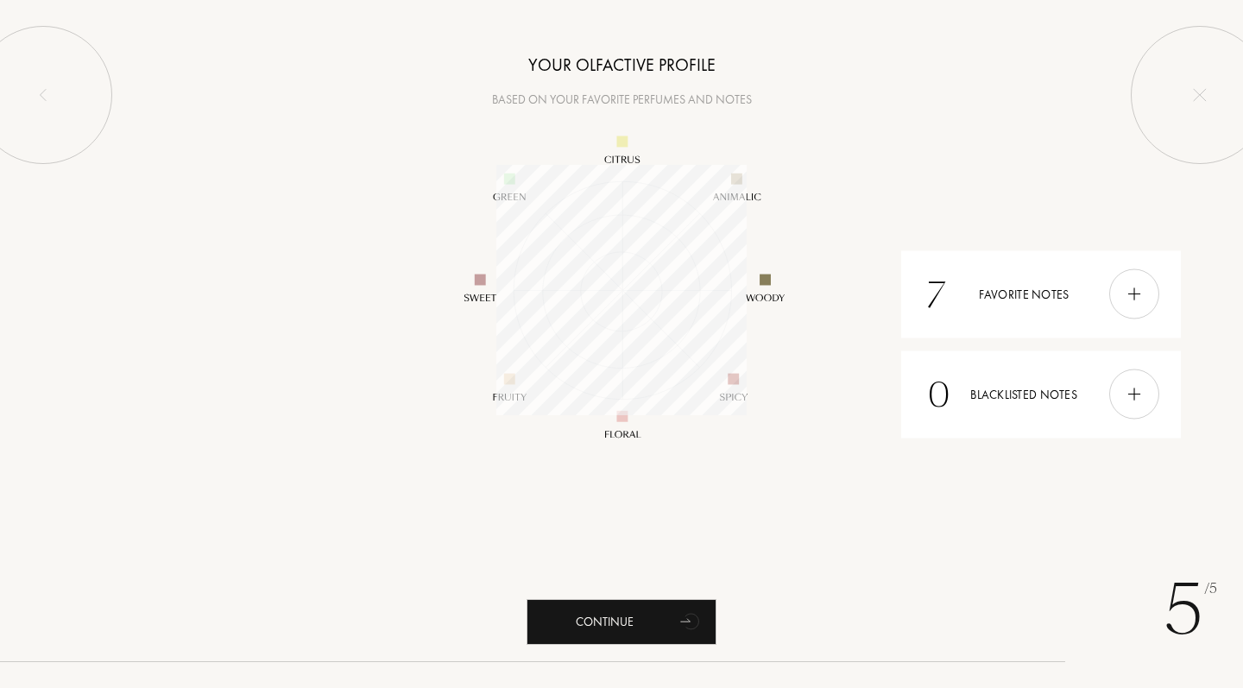
scroll to position [0, 0]
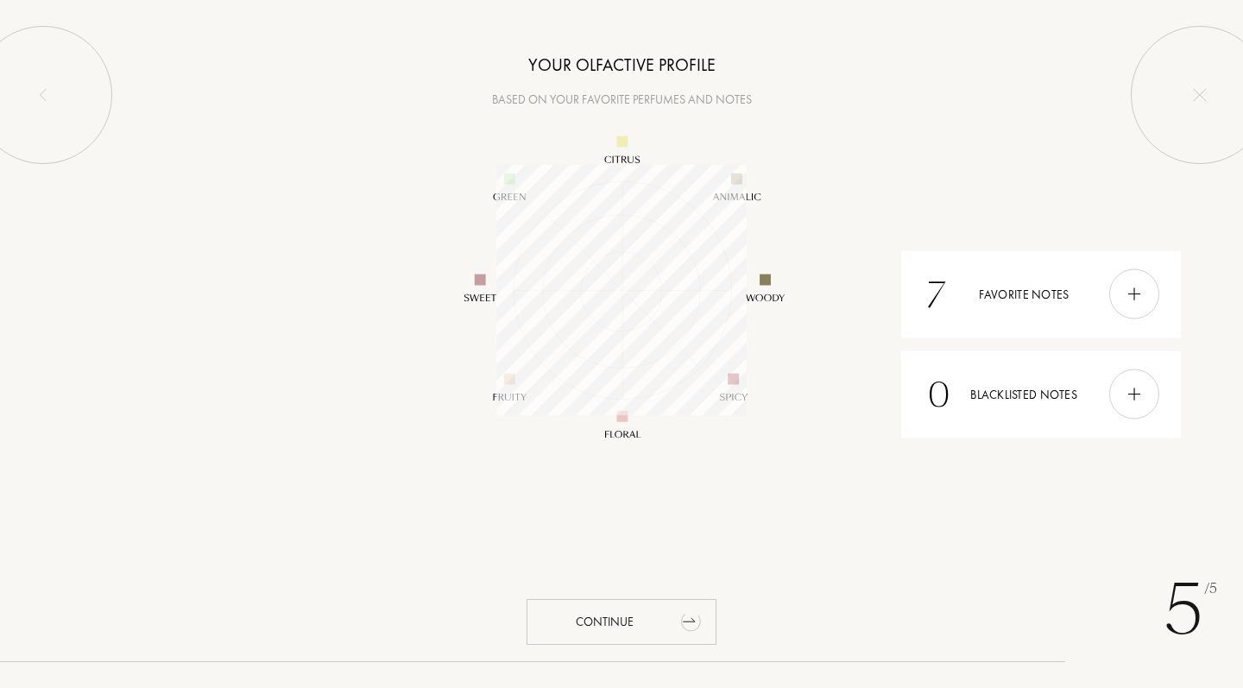
click at [658, 610] on div "Continue" at bounding box center [622, 622] width 190 height 46
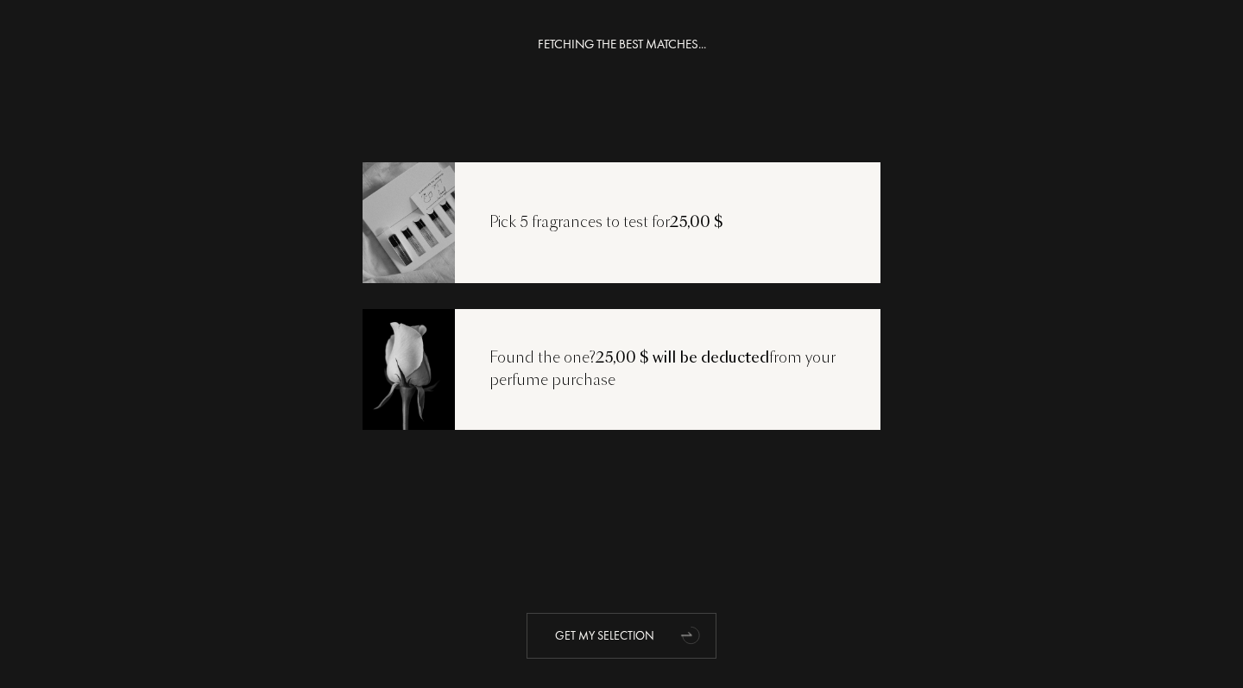
click at [620, 622] on div "Get my selection" at bounding box center [622, 636] width 190 height 46
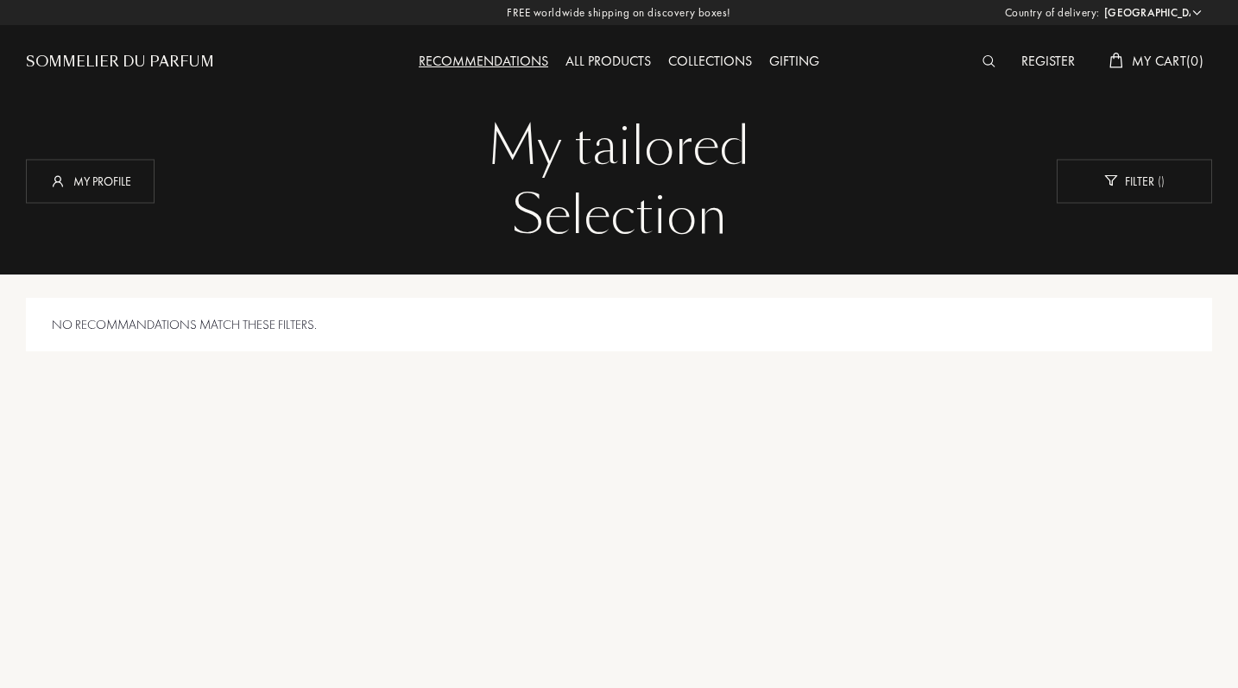
select select "US"
click at [503, 64] on div "Recommendations" at bounding box center [483, 62] width 147 height 22
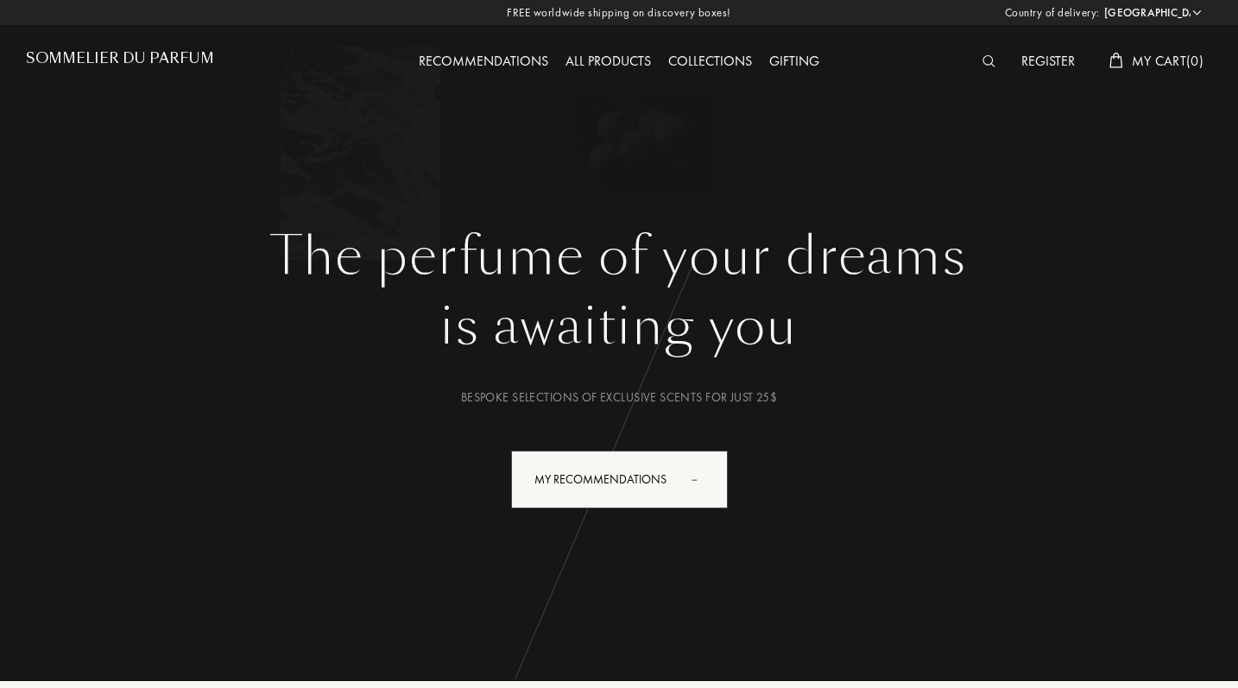
select select "US"
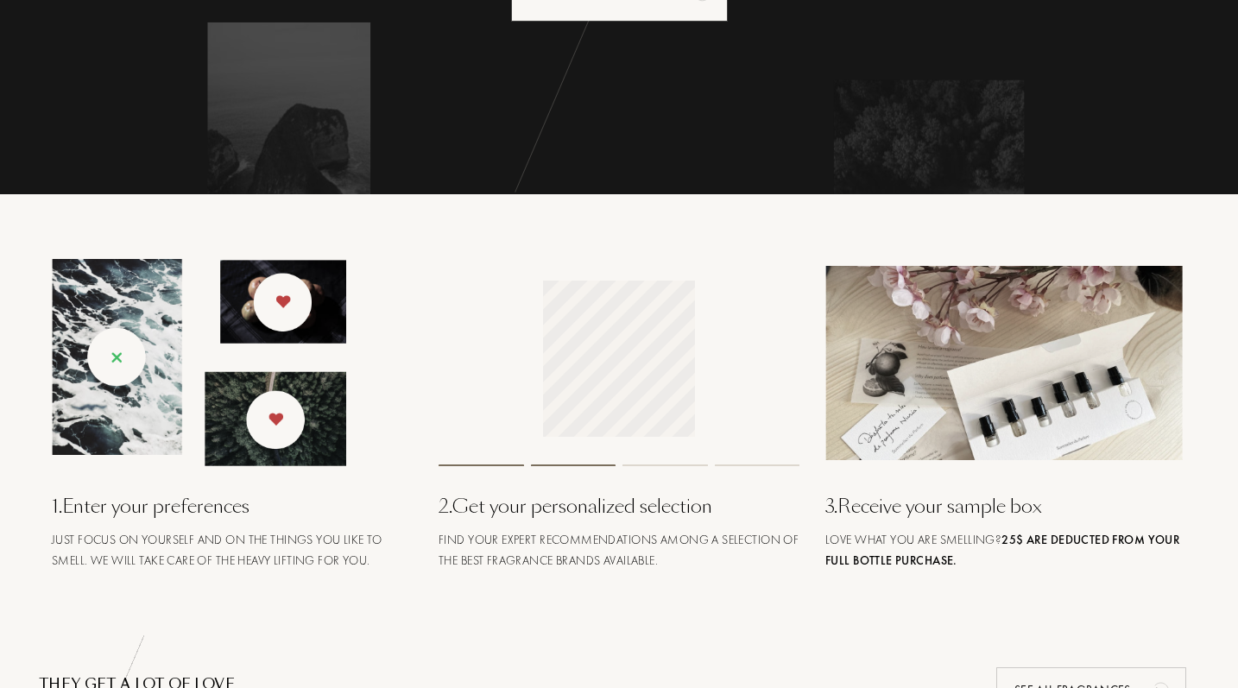
scroll to position [112, 0]
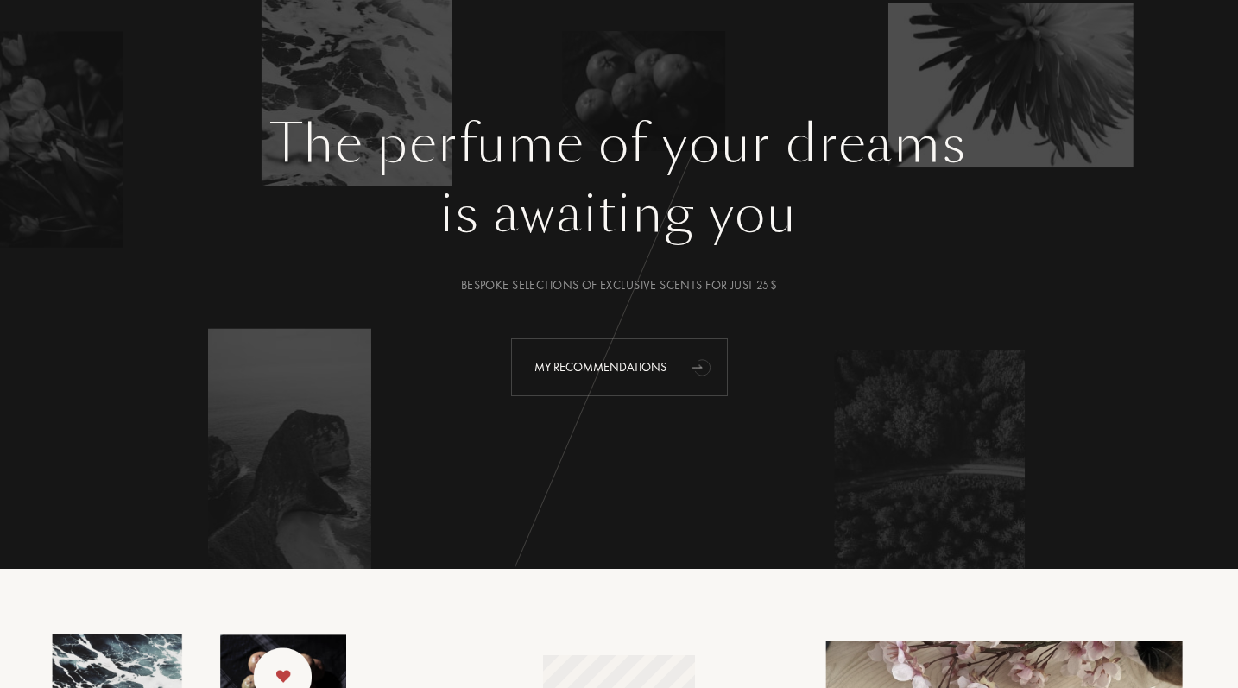
click at [577, 364] on div "My Recommendations" at bounding box center [619, 367] width 217 height 58
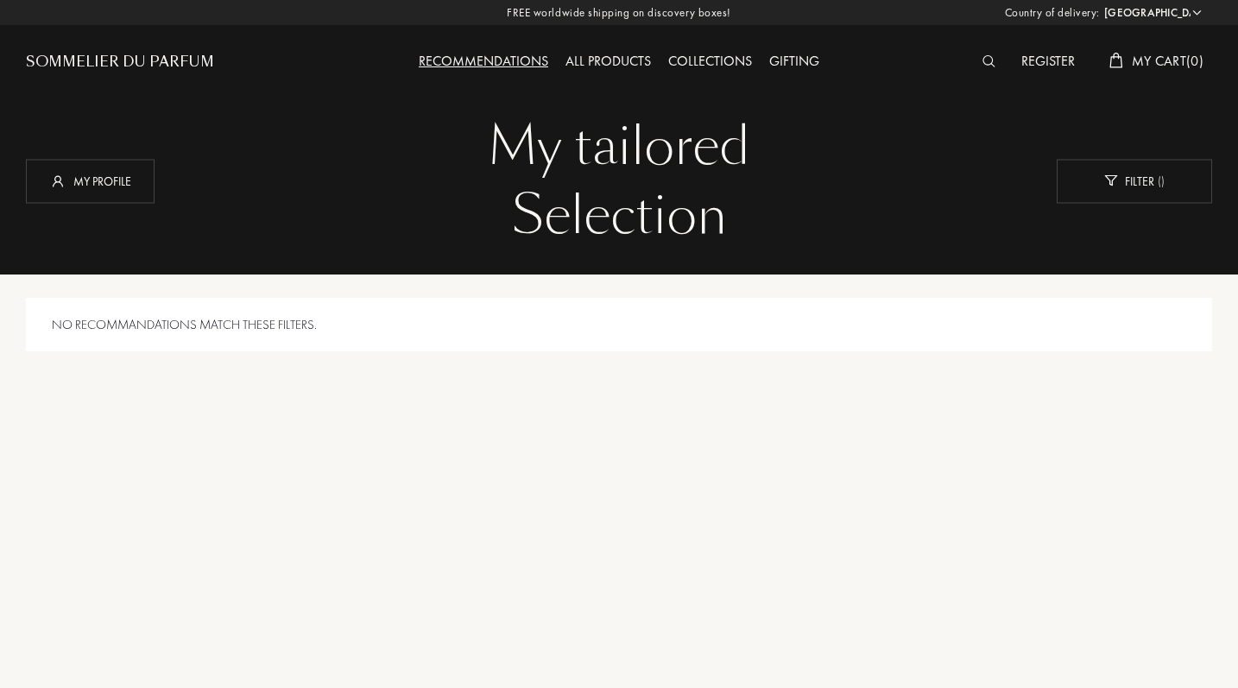
select select "US"
click at [248, 326] on div "No recommandations match these filters." at bounding box center [619, 325] width 1186 height 54
click at [1055, 2] on div "FREE worldwide shipping on discovery boxes! Country of delivery: Afghanistan Al…" at bounding box center [619, 12] width 1238 height 25
